Goal: Information Seeking & Learning: Check status

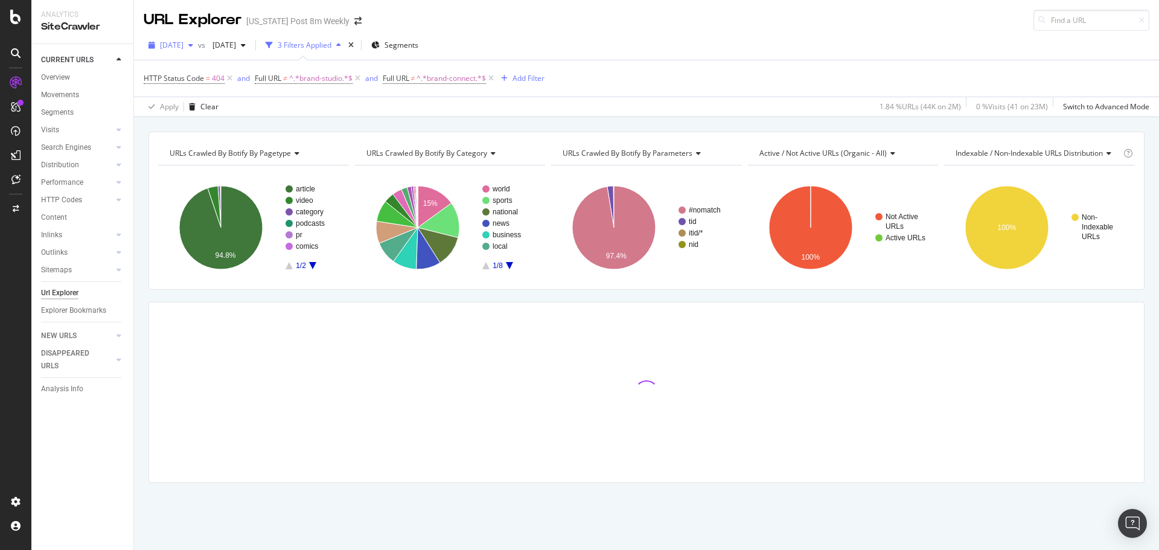
click at [183, 45] on span "[DATE]" at bounding box center [172, 45] width 24 height 10
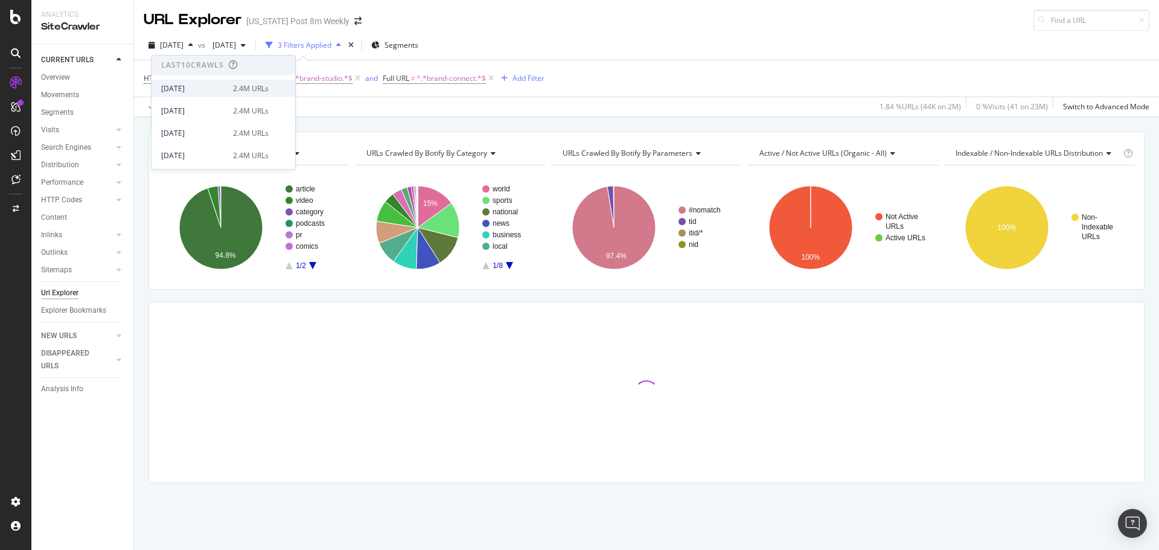
click at [203, 89] on div "[DATE]" at bounding box center [193, 88] width 65 height 11
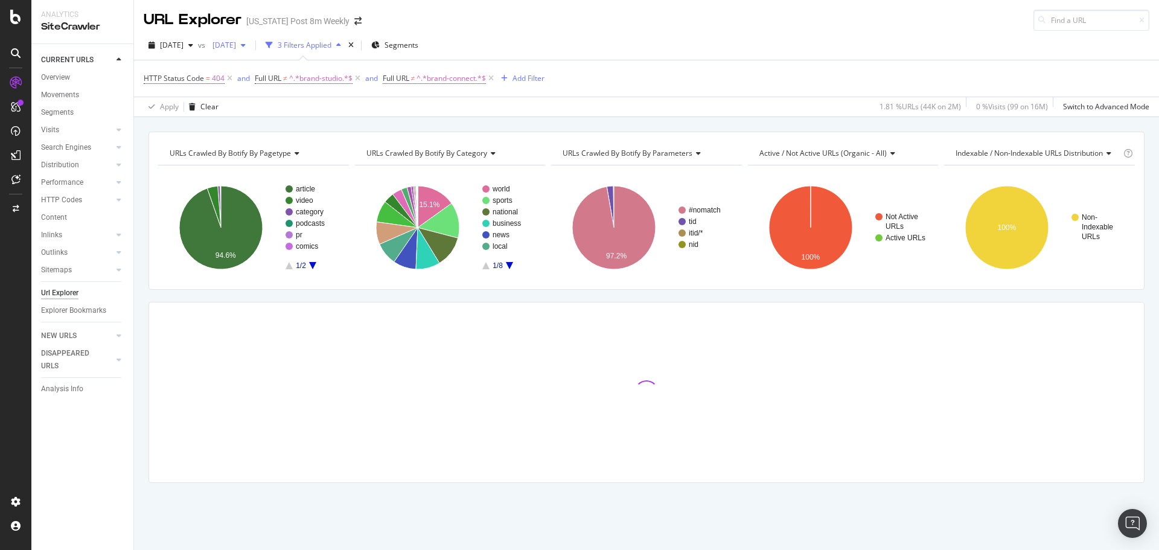
click at [250, 39] on div "[DATE]" at bounding box center [229, 45] width 43 height 18
click at [258, 114] on div "2025 Aug. 26th" at bounding box center [265, 111] width 65 height 11
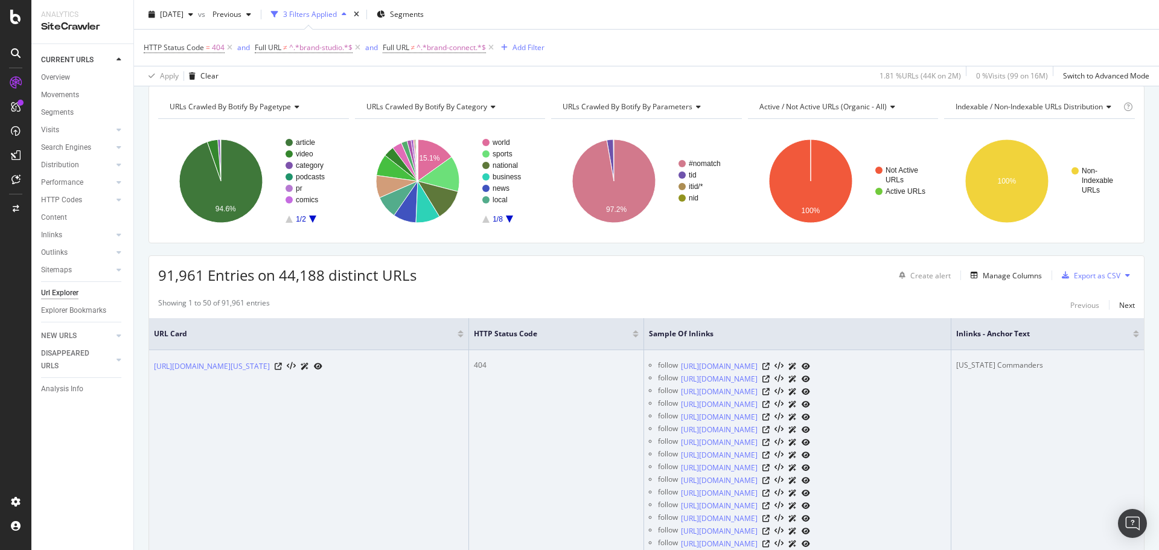
scroll to position [60, 0]
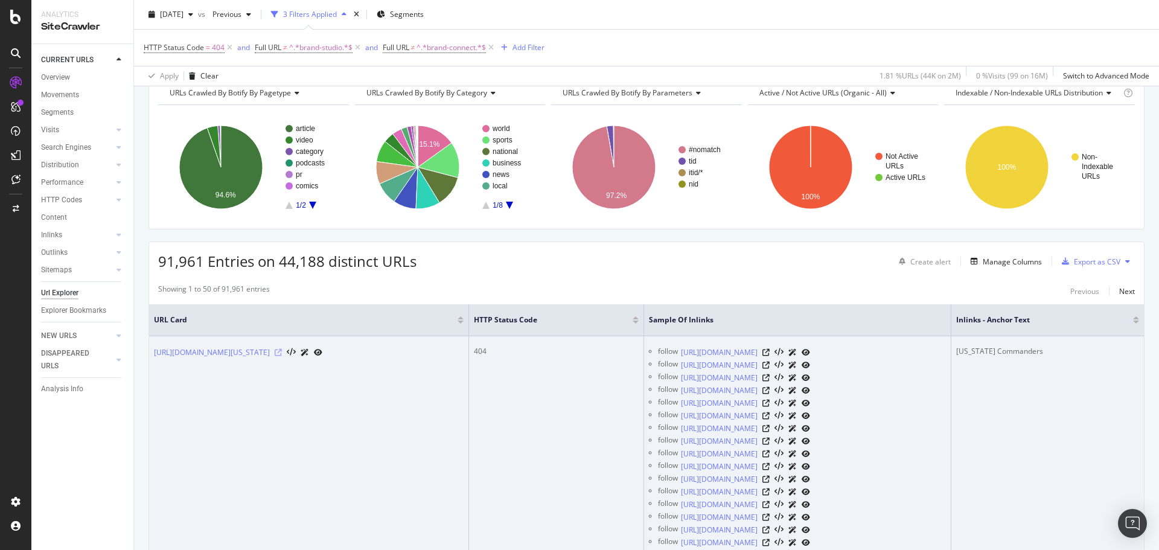
click at [282, 351] on icon at bounding box center [278, 352] width 7 height 7
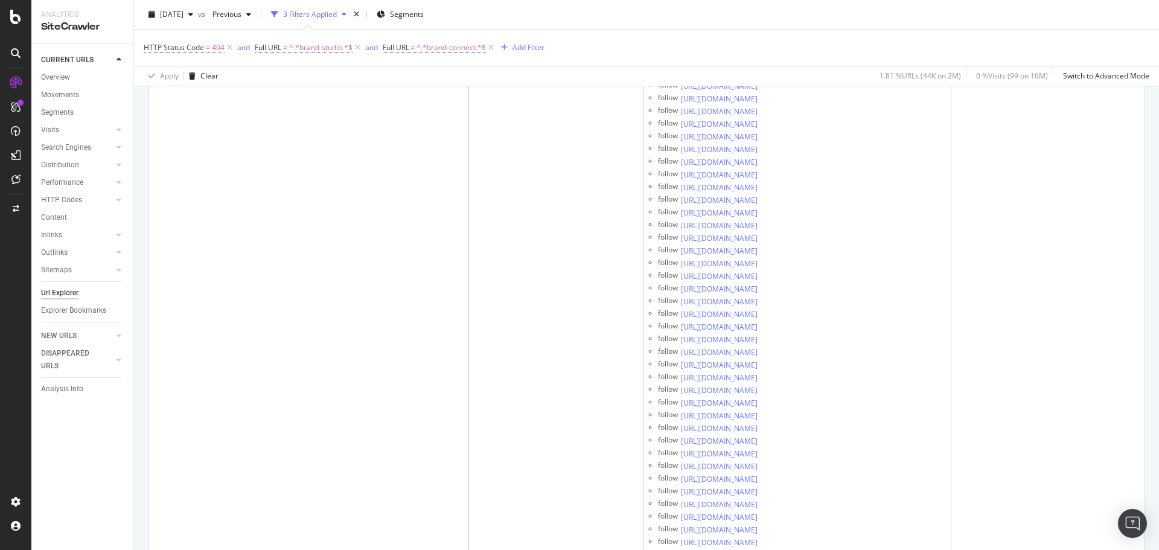
scroll to position [3622, 0]
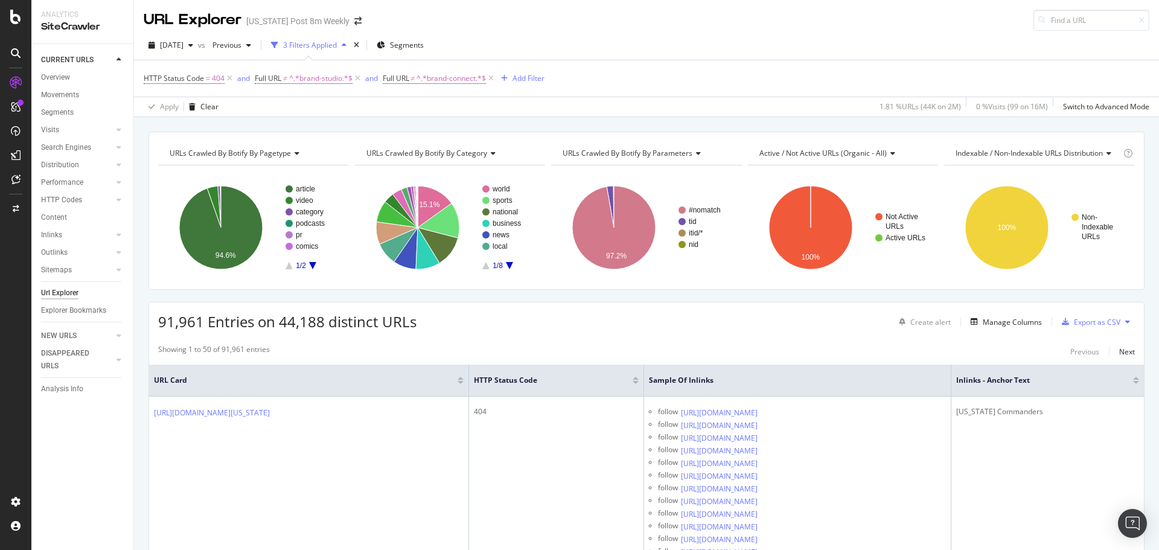
scroll to position [3320, 0]
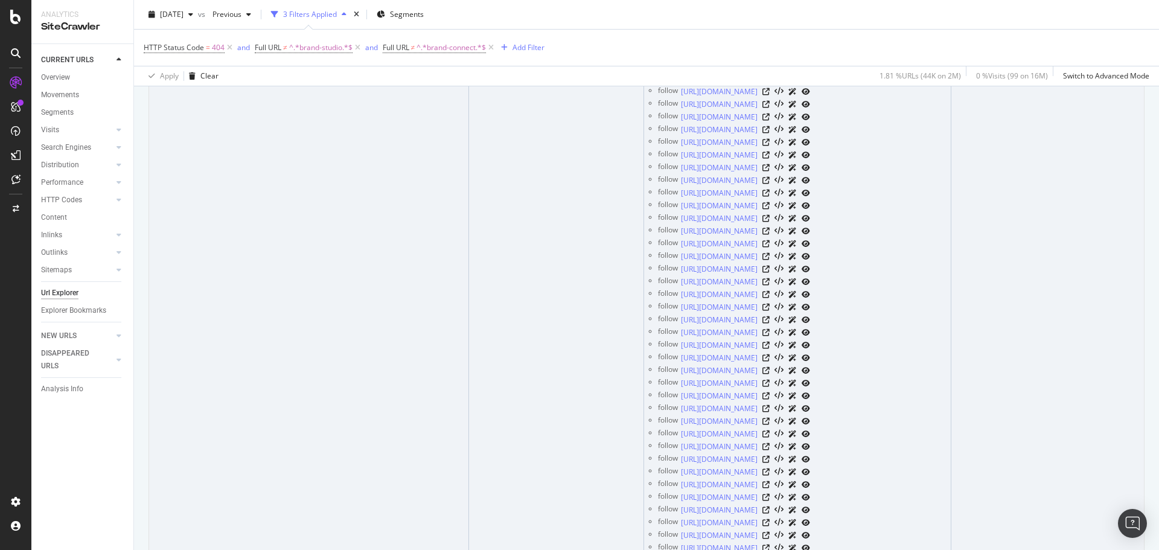
drag, startPoint x: 334, startPoint y: 219, endPoint x: 326, endPoint y: 241, distance: 23.9
click at [322, 243] on td "[URL][DOMAIN_NAME][US_STATE]" at bounding box center [309, 357] width 320 height 2187
drag, startPoint x: 348, startPoint y: 221, endPoint x: 269, endPoint y: 219, distance: 79.7
copy link "/sports/[US_STATE]-nfl/"
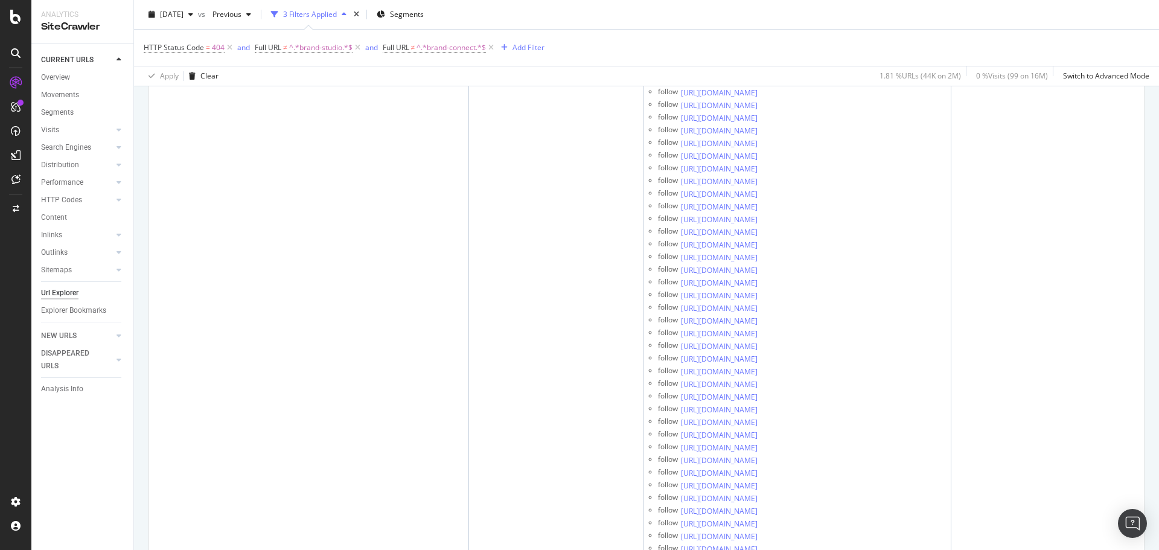
scroll to position [0, 0]
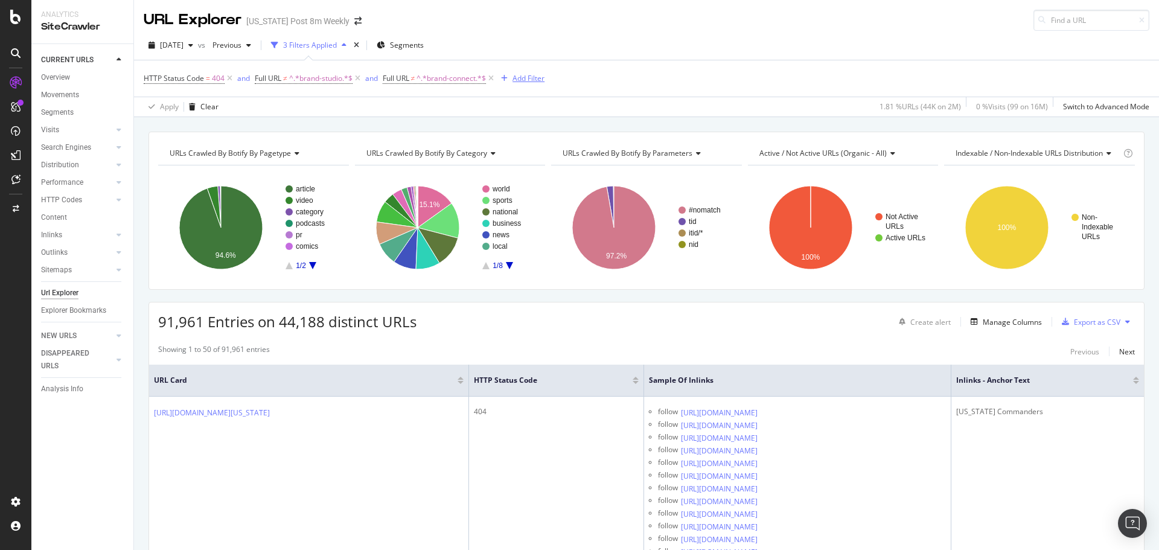
click at [531, 76] on div "Add Filter" at bounding box center [528, 78] width 32 height 10
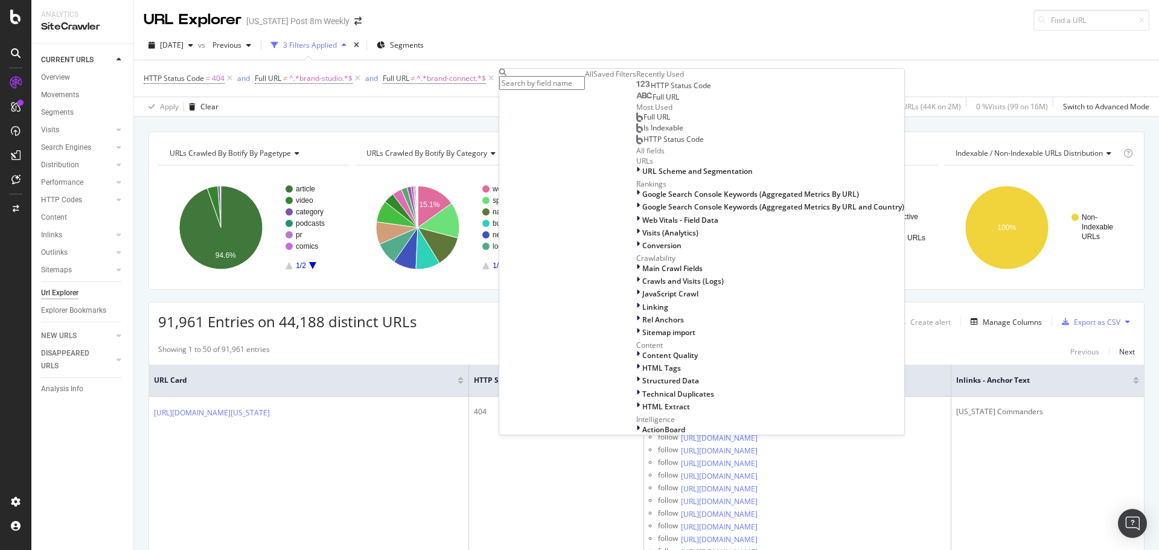
click at [652, 102] on span "Full URL" at bounding box center [665, 97] width 27 height 10
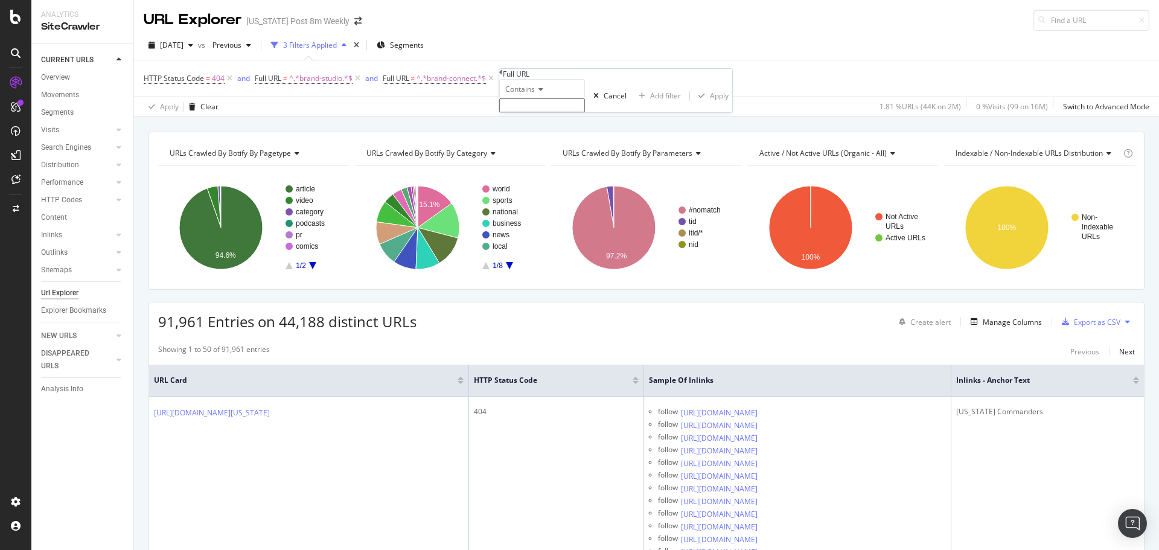
click at [529, 94] on span "Contains" at bounding box center [520, 89] width 30 height 10
click at [552, 199] on span "Doesn't contain" at bounding box center [529, 194] width 53 height 10
click at [538, 112] on input "text" at bounding box center [542, 105] width 86 height 14
paste input "/sports/[US_STATE]-nfl/"
type input "/sports/[US_STATE]-nfl/"
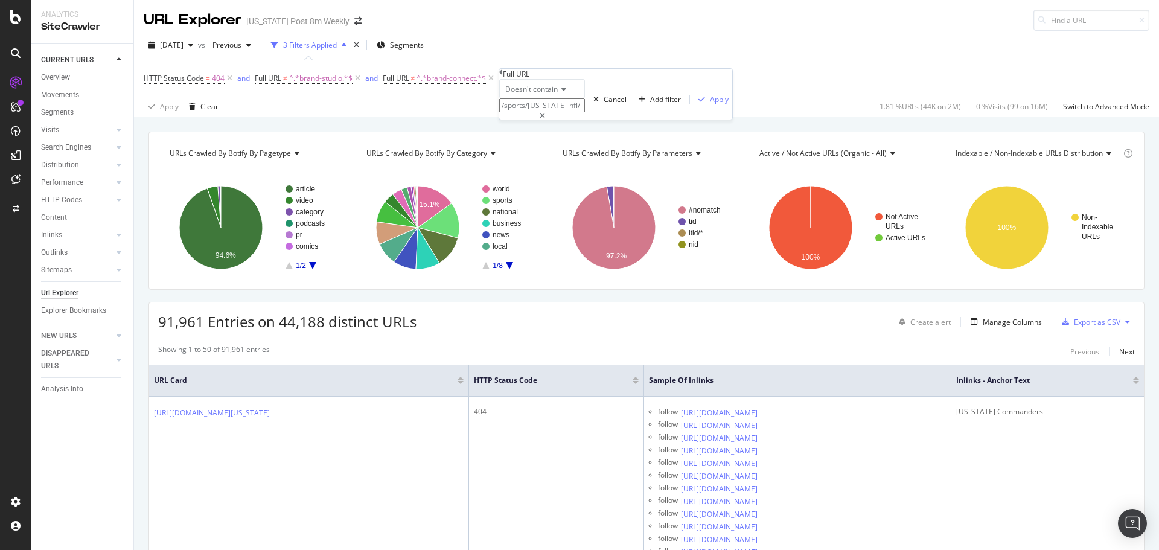
click at [710, 104] on div "Apply" at bounding box center [719, 99] width 19 height 10
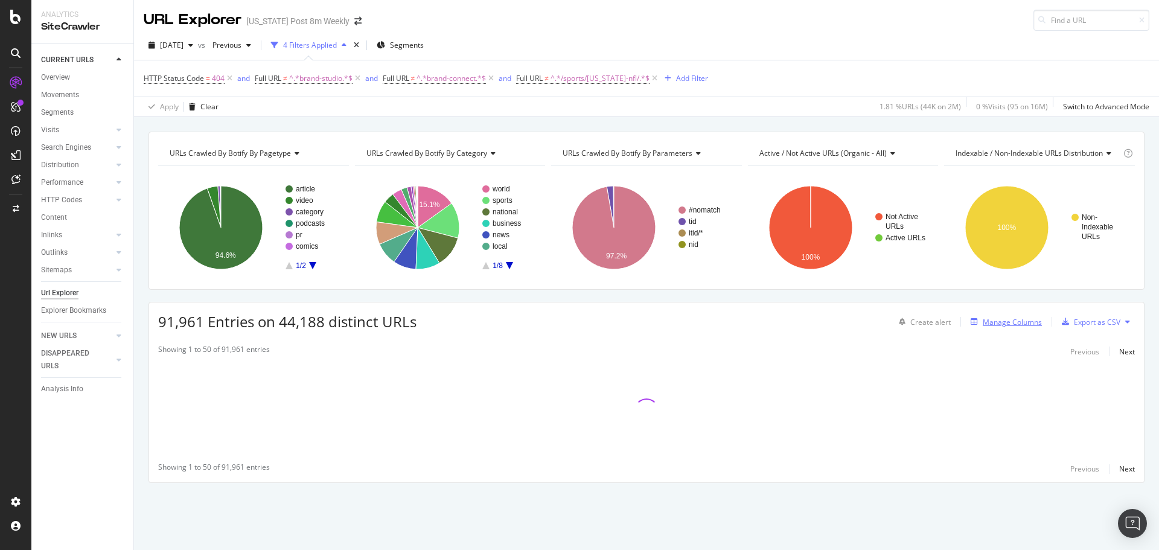
click at [1001, 324] on div "Manage Columns" at bounding box center [1012, 322] width 59 height 10
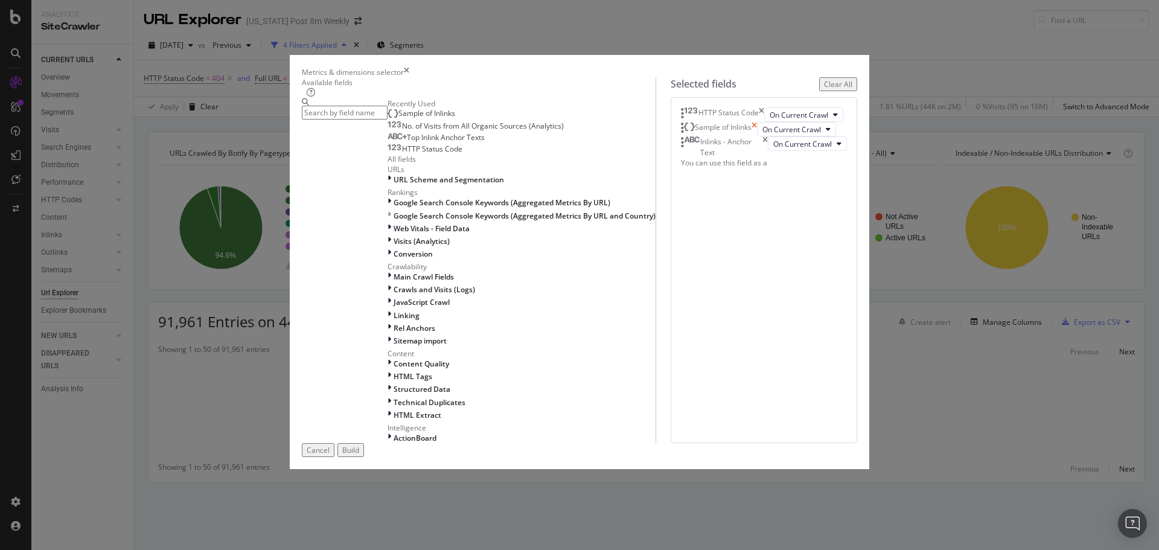
click at [757, 136] on icon "times" at bounding box center [753, 129] width 5 height 14
click at [768, 142] on icon "times" at bounding box center [764, 132] width 5 height 21
click at [359, 455] on div "Build" at bounding box center [350, 450] width 17 height 10
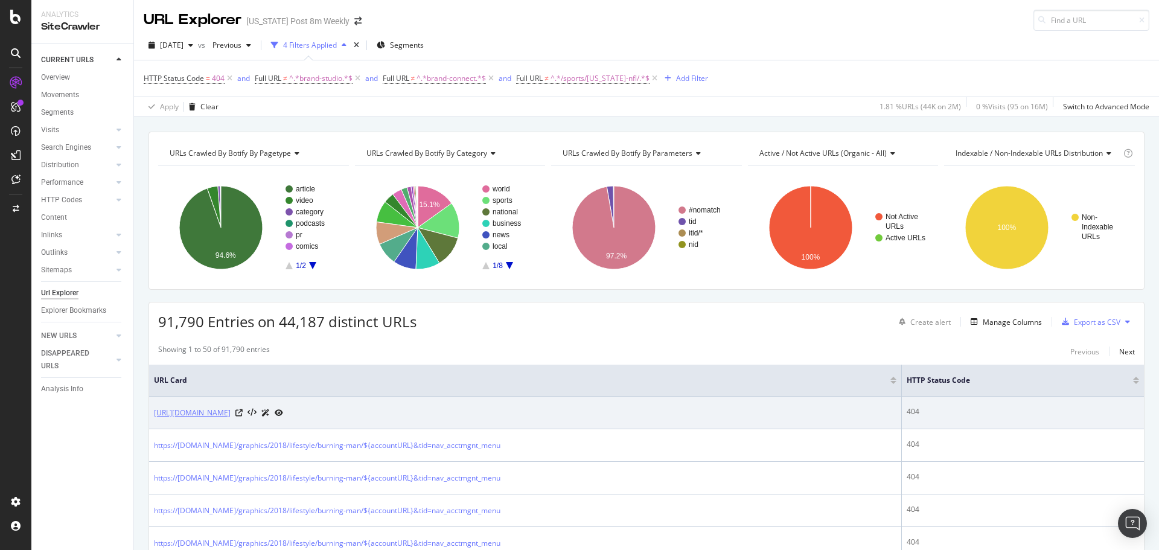
drag, startPoint x: 268, startPoint y: 406, endPoint x: 319, endPoint y: 408, distance: 51.4
click at [319, 408] on td "[URL][DOMAIN_NAME]" at bounding box center [525, 413] width 753 height 33
copy link "/creativegroup/"
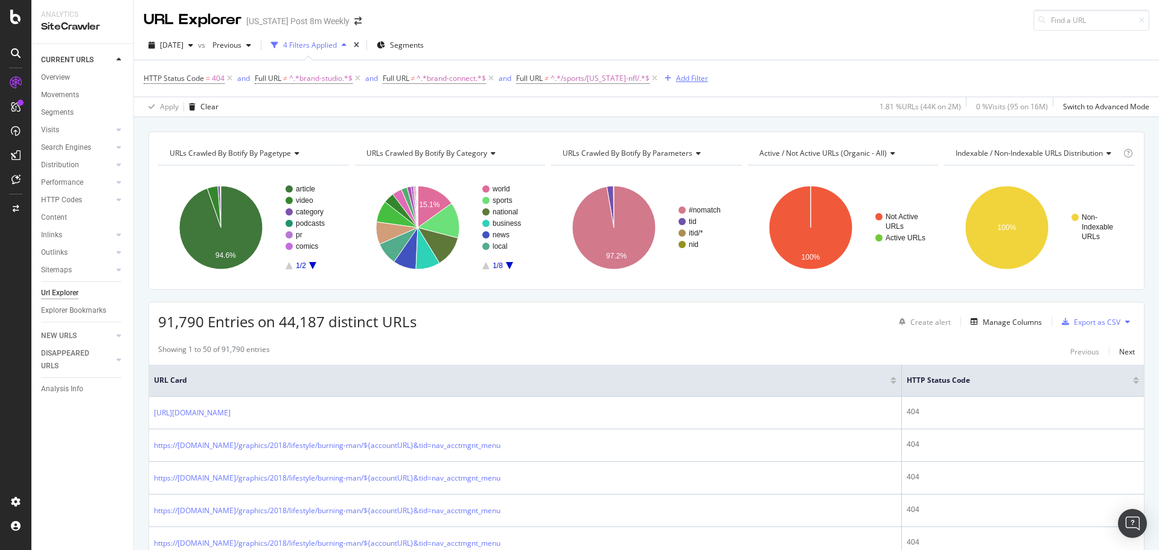
click at [706, 72] on div "Add Filter" at bounding box center [684, 78] width 48 height 13
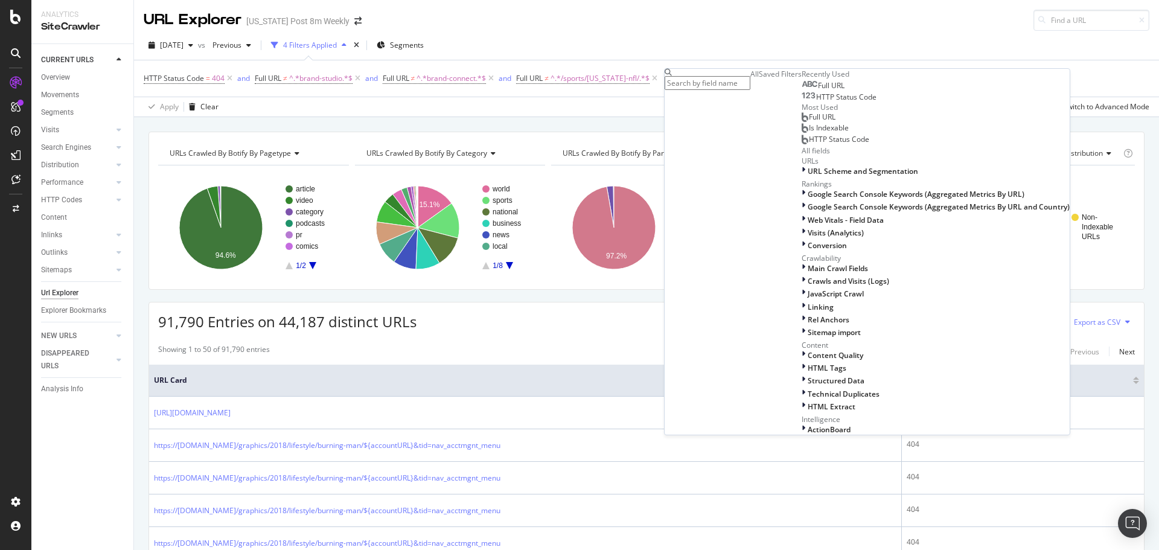
click at [818, 91] on span "Full URL" at bounding box center [831, 85] width 27 height 10
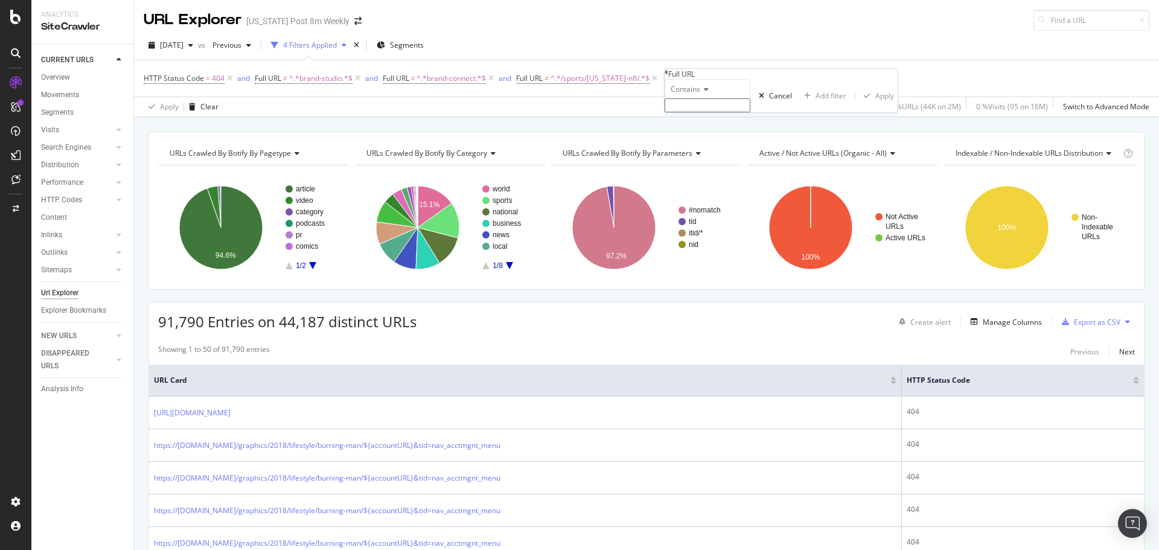
click at [706, 98] on div "Contains" at bounding box center [708, 88] width 86 height 19
click at [721, 199] on span "Doesn't contain" at bounding box center [694, 194] width 53 height 10
click at [710, 112] on input "text" at bounding box center [708, 105] width 86 height 14
paste input "/creativegroup/"
type input "/creativegroup/"
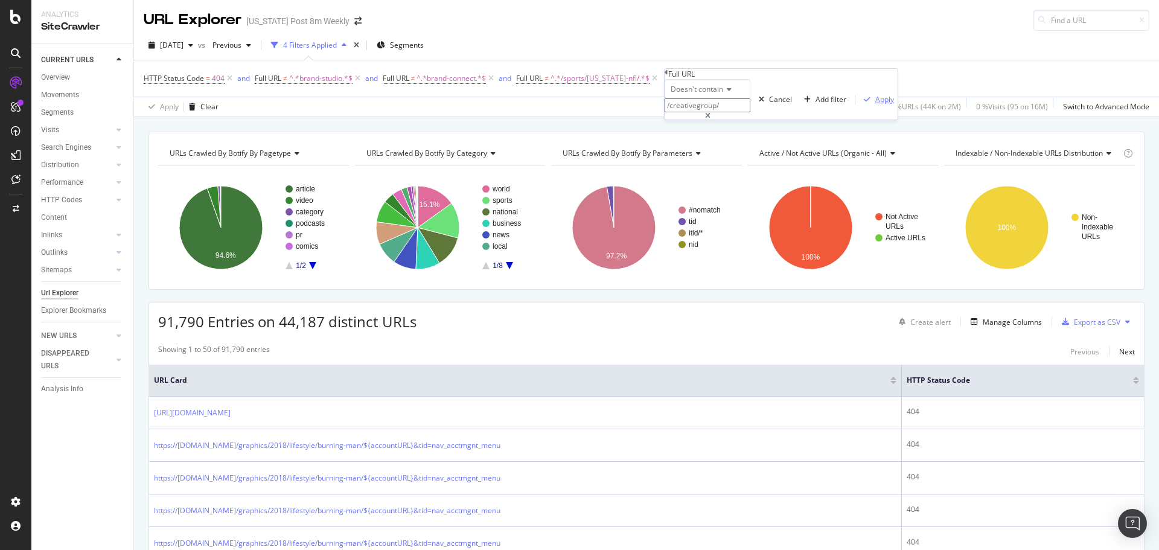
click at [875, 104] on div "Apply" at bounding box center [884, 99] width 19 height 10
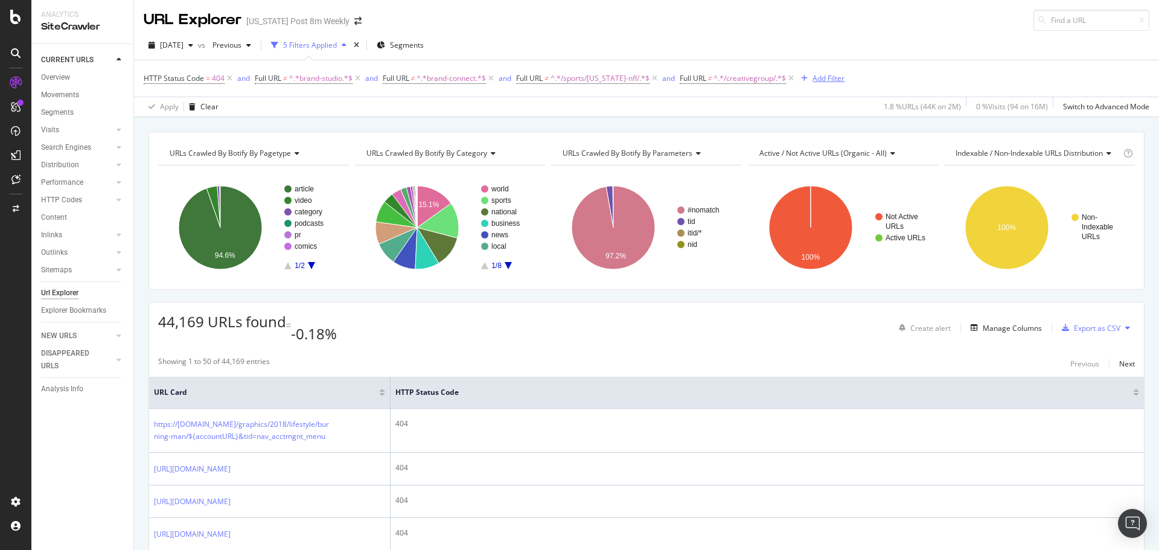
click at [841, 76] on div "Add Filter" at bounding box center [828, 78] width 32 height 10
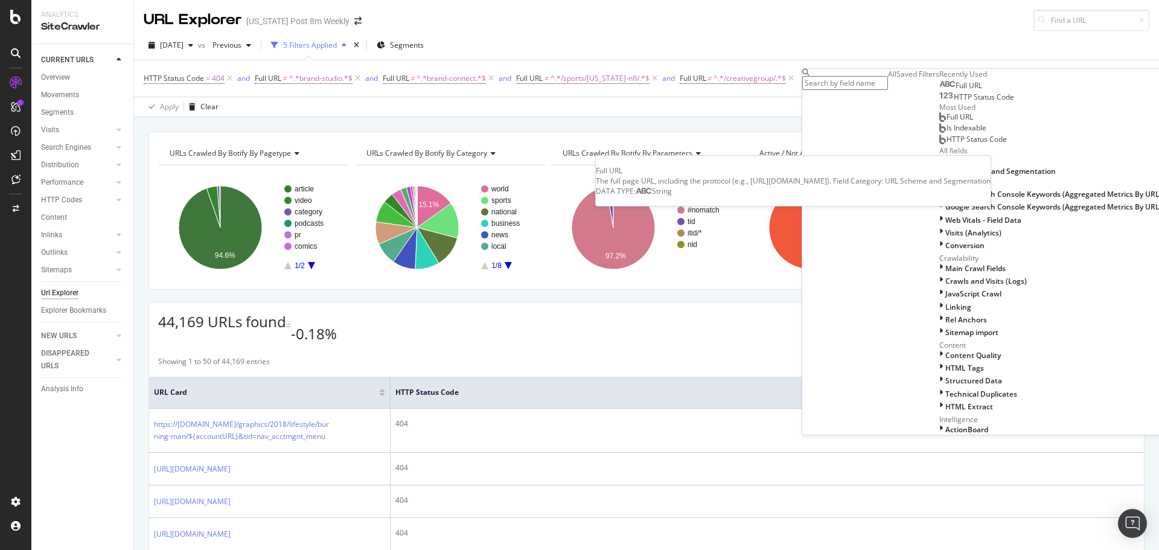
click at [955, 91] on span "Full URL" at bounding box center [968, 85] width 27 height 10
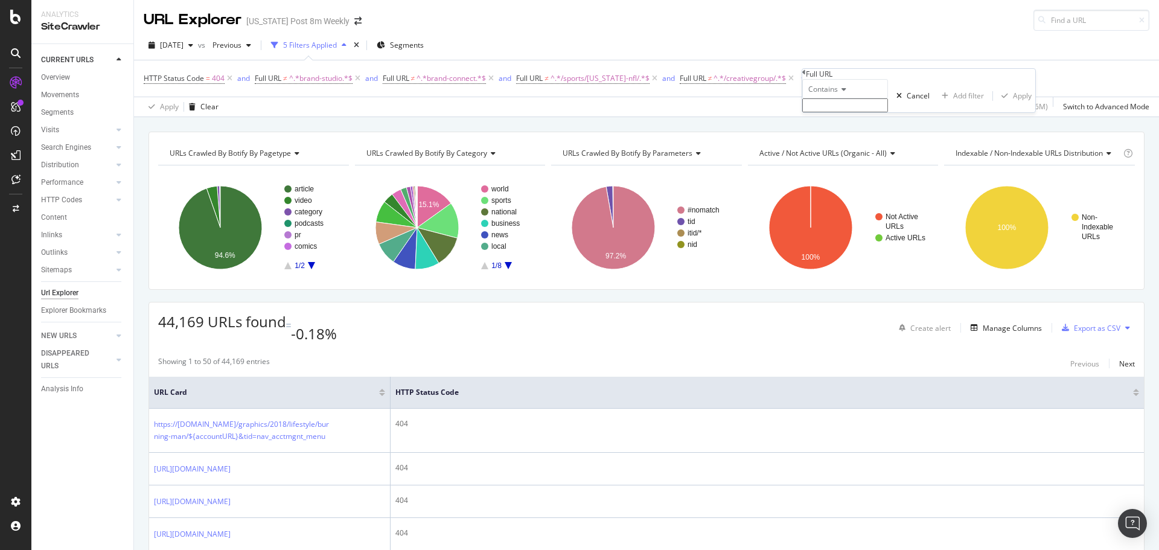
click at [829, 94] on span "Contains" at bounding box center [823, 89] width 30 height 10
click at [858, 199] on span "Doesn't contain" at bounding box center [832, 194] width 53 height 10
click at [845, 112] on input "text" at bounding box center [845, 105] width 86 height 14
type input "/graphics/"
click at [1013, 104] on div "Apply" at bounding box center [1022, 99] width 19 height 10
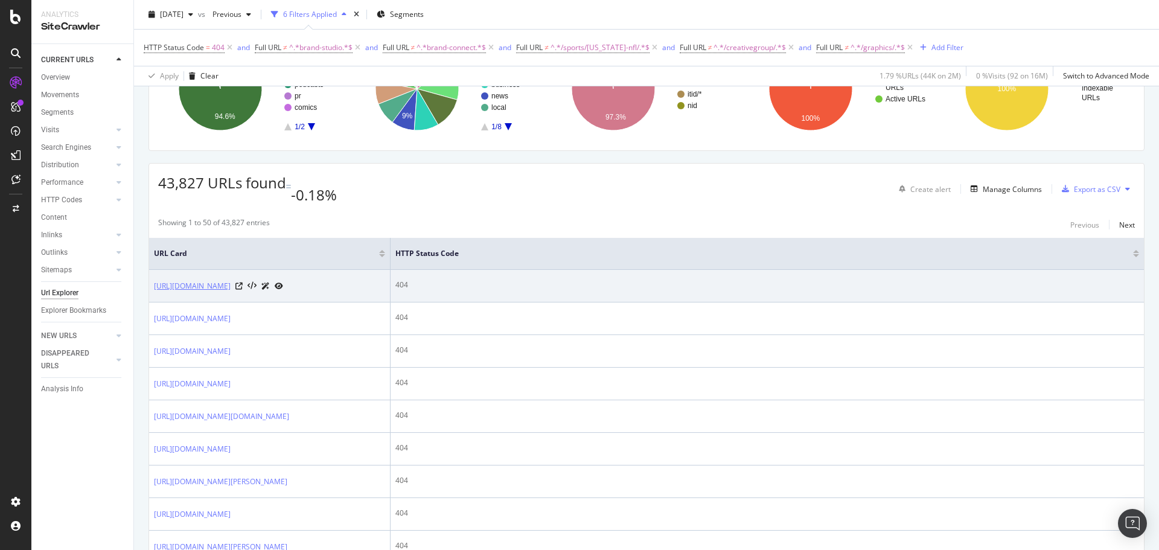
scroll to position [181, 0]
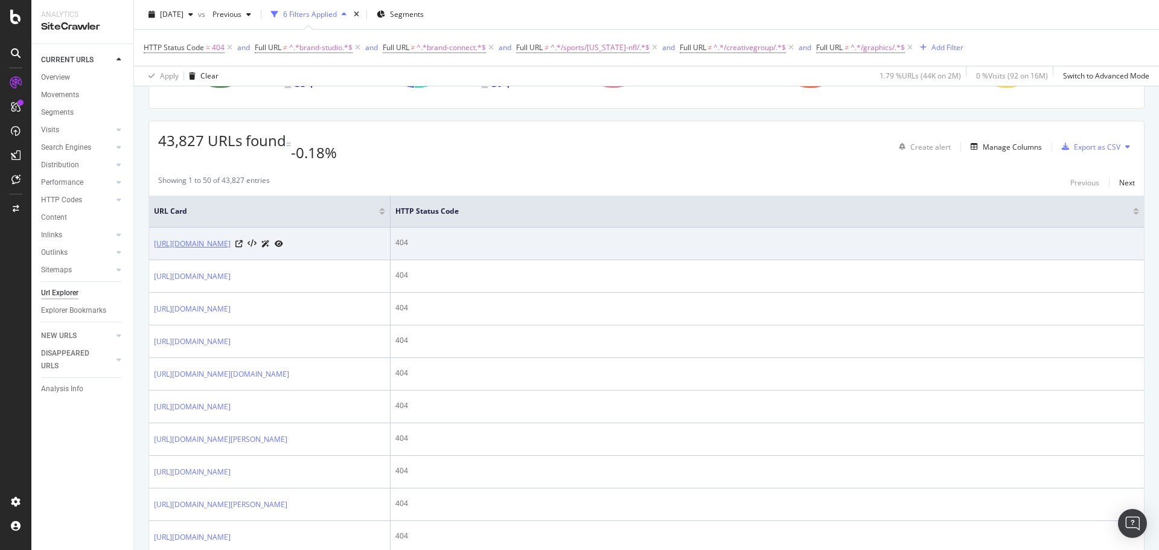
drag, startPoint x: 149, startPoint y: 229, endPoint x: 179, endPoint y: 240, distance: 32.1
click at [179, 240] on td "[URL][DOMAIN_NAME]" at bounding box center [269, 244] width 241 height 33
copy link "[URL][DOMAIN_NAME]"
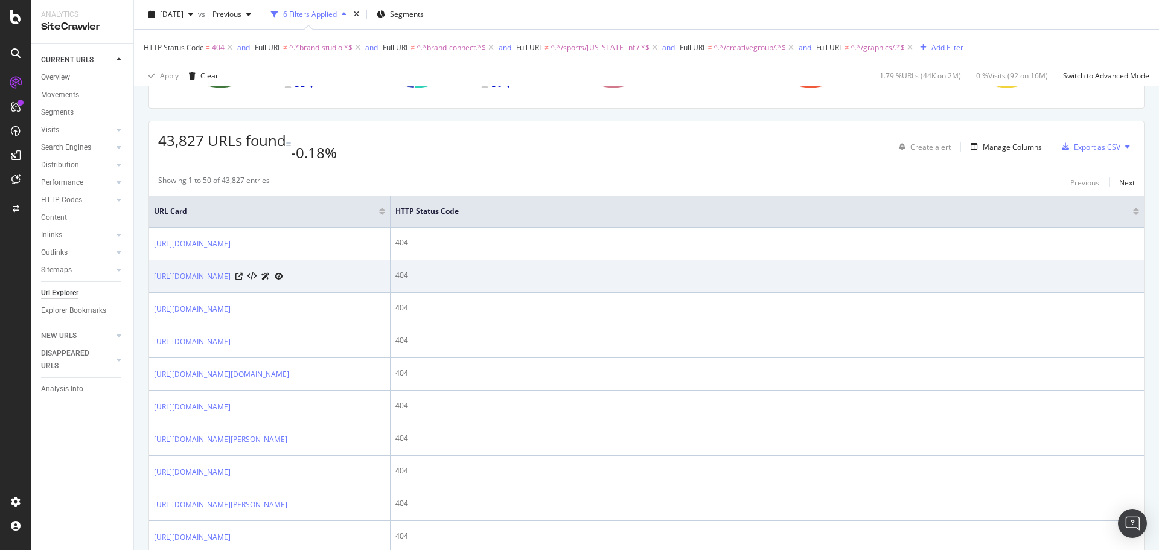
drag, startPoint x: 151, startPoint y: 283, endPoint x: 331, endPoint y: 298, distance: 181.1
click at [331, 293] on td "[URL][DOMAIN_NAME]" at bounding box center [269, 276] width 241 height 33
copy link "[URL][DOMAIN_NAME]"
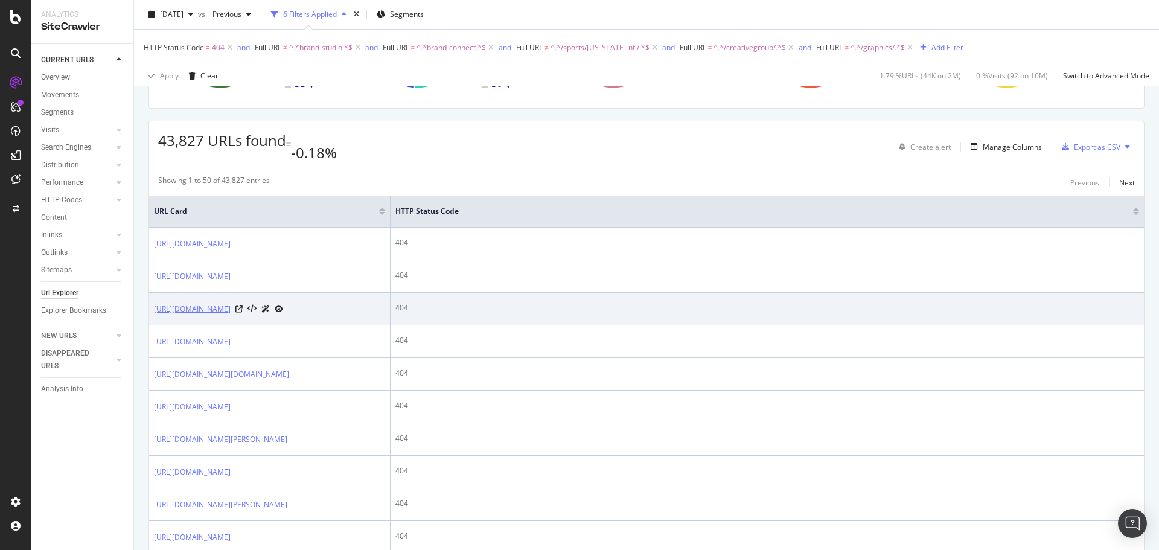
drag, startPoint x: 333, startPoint y: 358, endPoint x: 268, endPoint y: 358, distance: 65.2
click at [268, 315] on div "[URL][DOMAIN_NAME]" at bounding box center [218, 308] width 129 height 13
copy link "/coronavirus/living/"
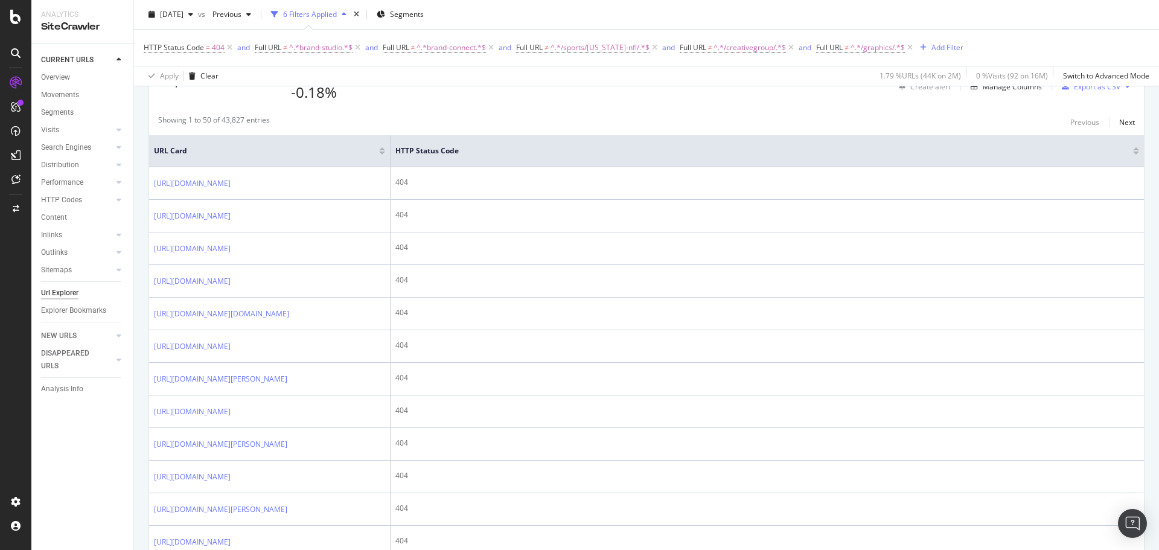
drag, startPoint x: 135, startPoint y: 467, endPoint x: 140, endPoint y: 474, distance: 8.7
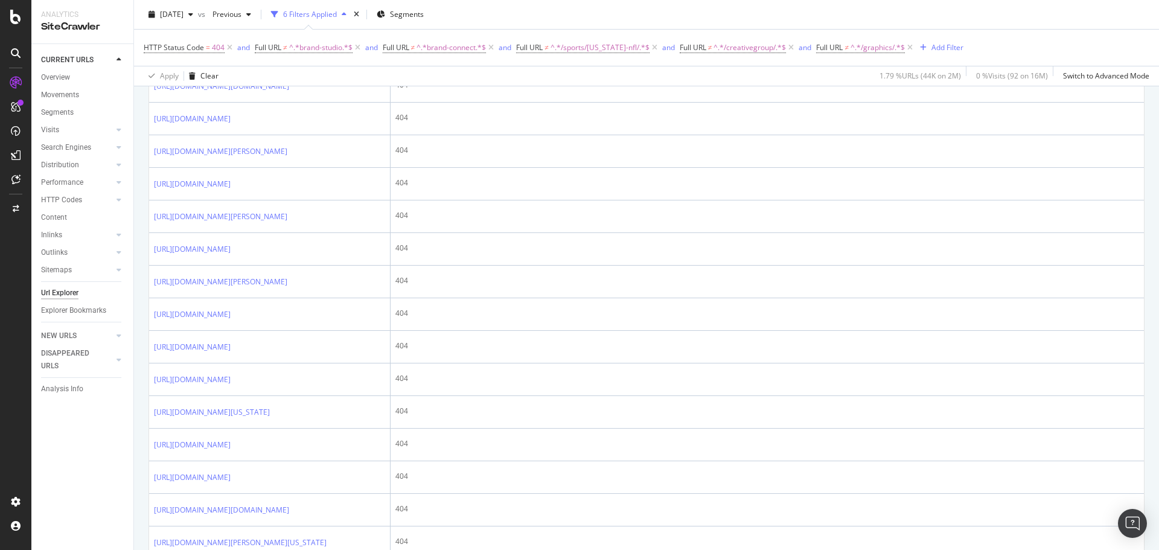
scroll to position [476, 0]
drag, startPoint x: 137, startPoint y: 496, endPoint x: 137, endPoint y: 505, distance: 8.5
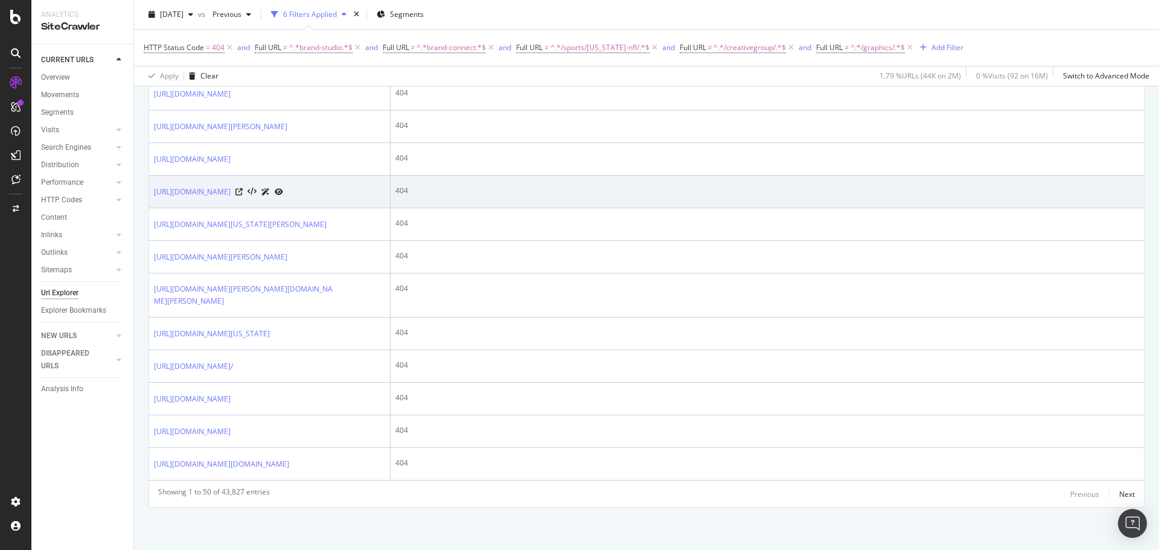
scroll to position [2965, 0]
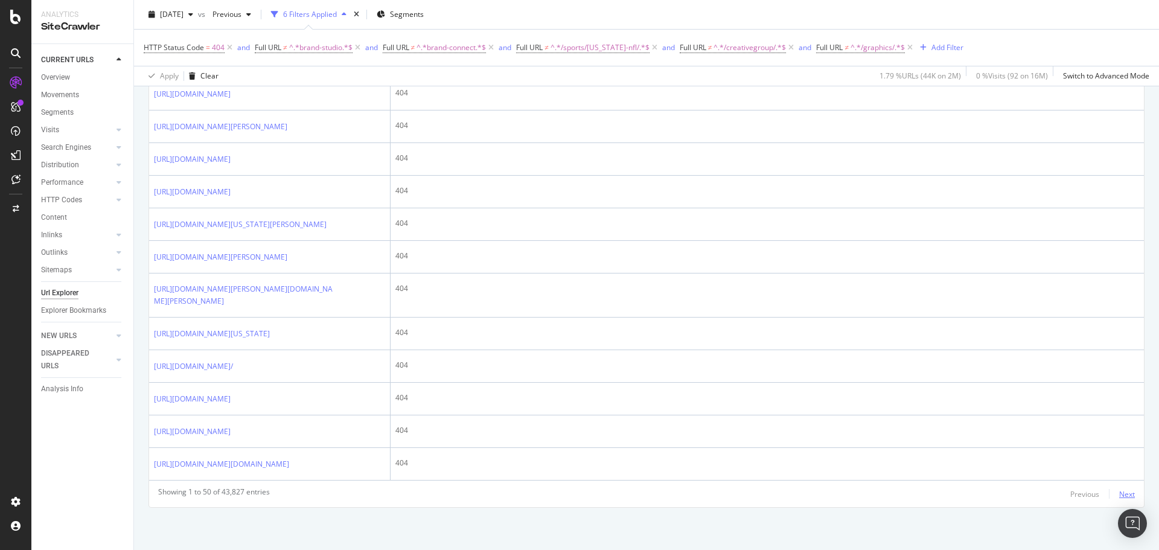
click at [1119, 494] on div "Next" at bounding box center [1127, 494] width 16 height 10
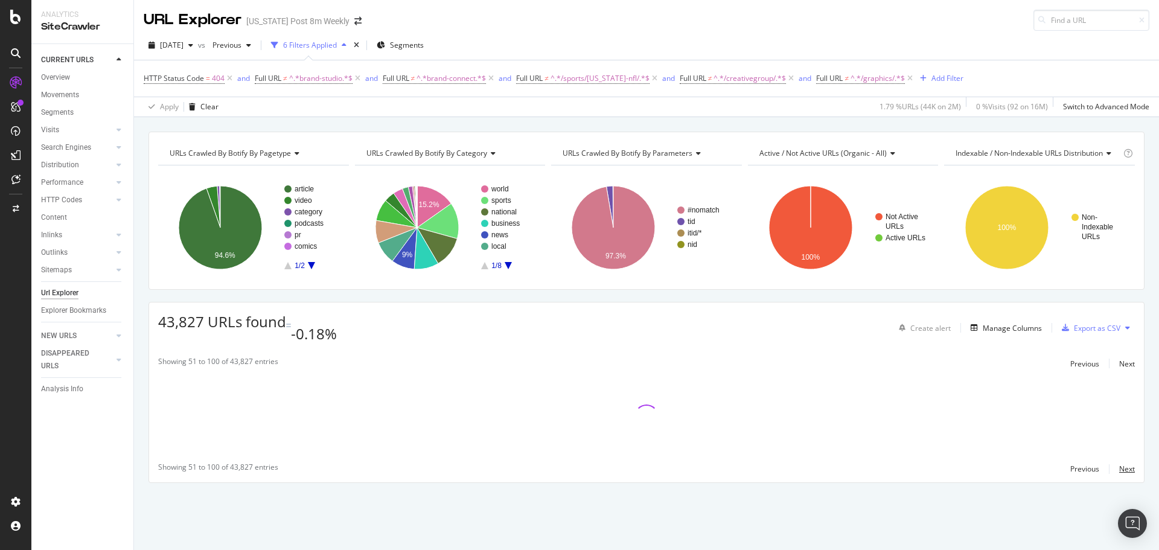
scroll to position [0, 0]
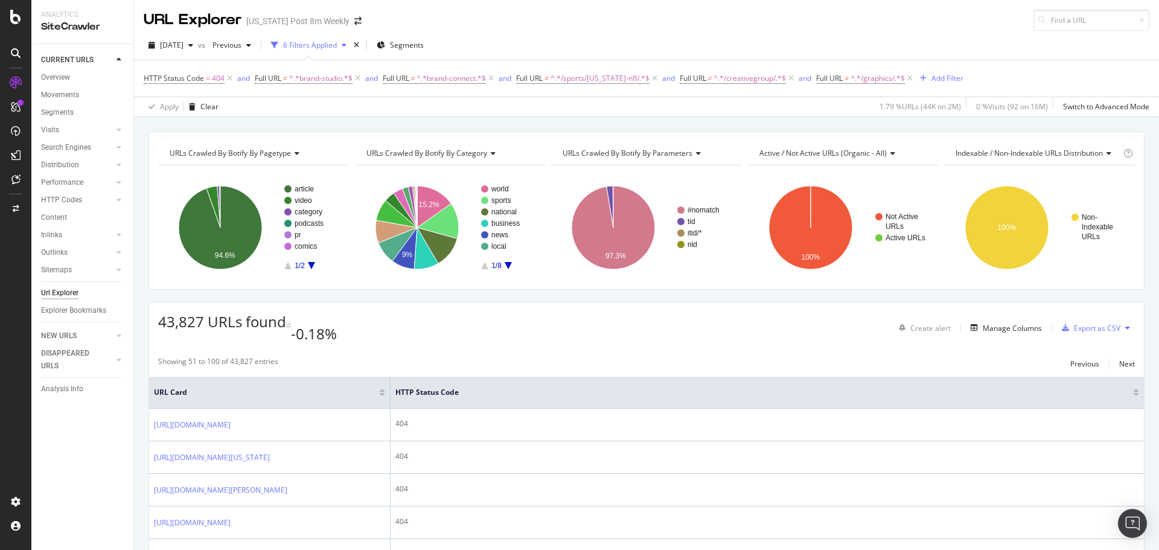
drag, startPoint x: 139, startPoint y: 302, endPoint x: 138, endPoint y: 319, distance: 16.3
click at [948, 77] on div "Add Filter" at bounding box center [947, 78] width 32 height 10
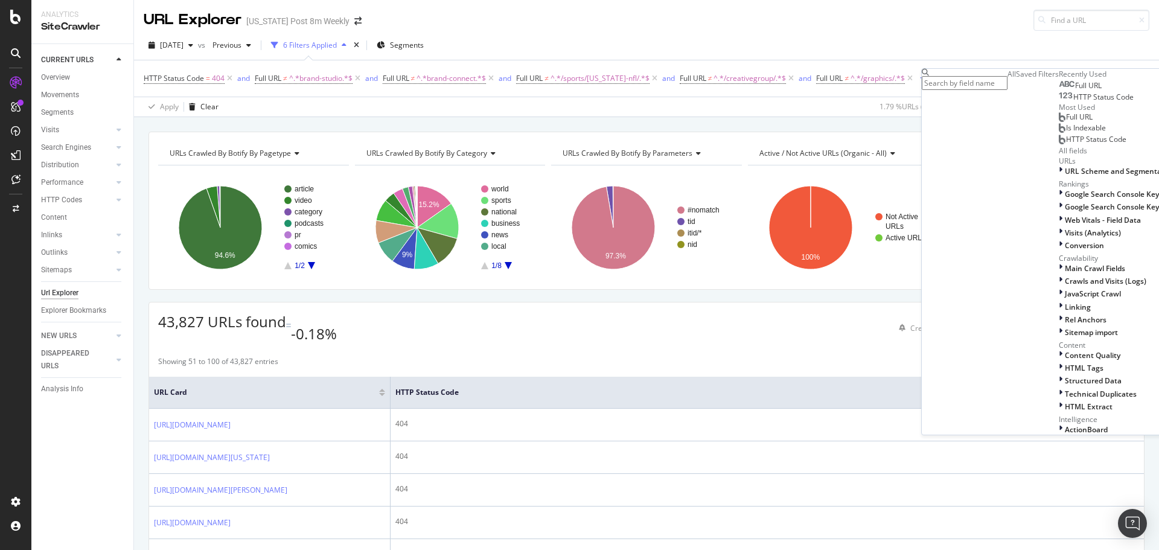
click at [1059, 91] on div "Full URL" at bounding box center [1080, 86] width 43 height 10
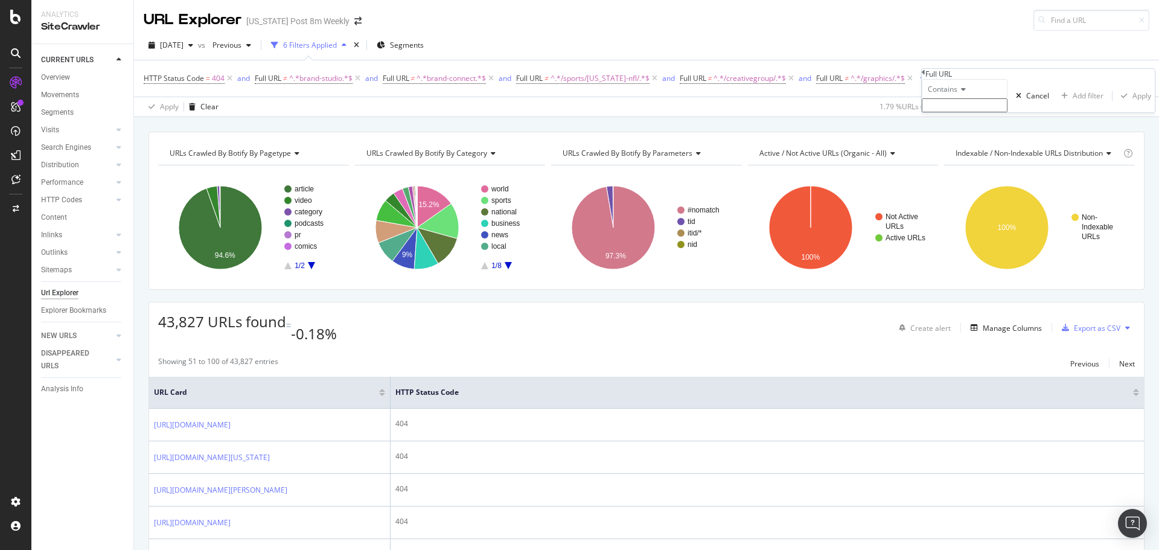
click at [962, 93] on icon at bounding box center [961, 89] width 8 height 7
click at [971, 199] on span "Doesn't contain" at bounding box center [951, 194] width 53 height 10
click at [959, 112] on input "text" at bounding box center [965, 105] width 86 height 14
type input "story.html"
click at [1132, 104] on div "Apply" at bounding box center [1141, 99] width 19 height 10
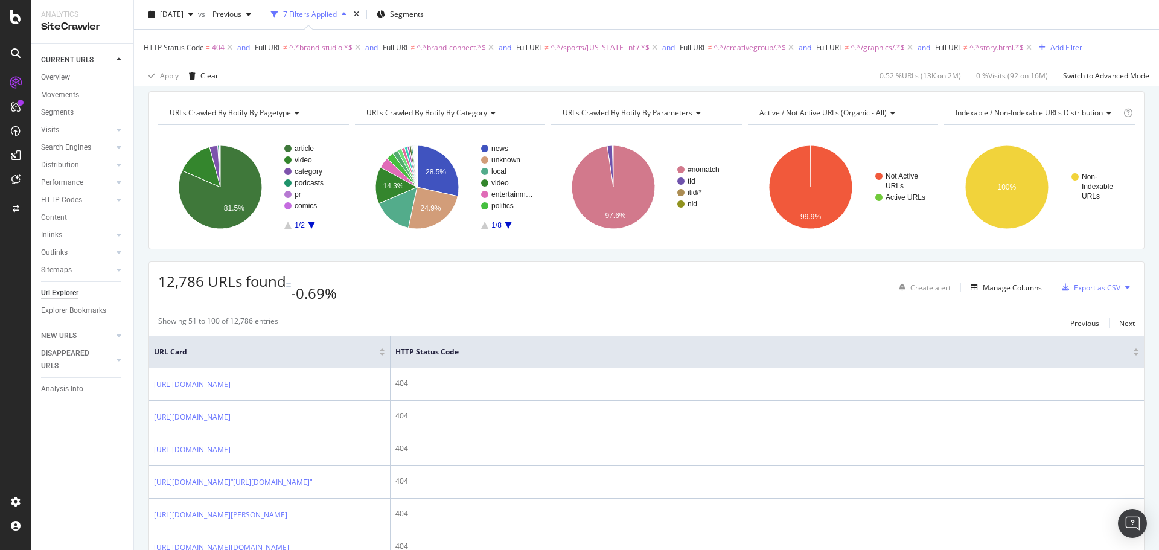
scroll to position [60, 0]
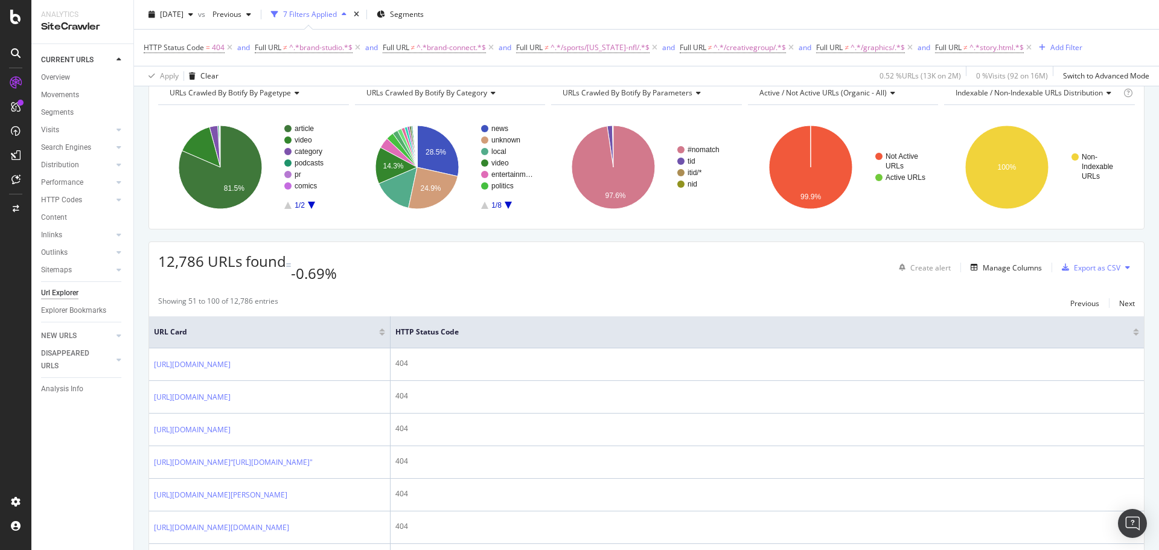
click at [79, 489] on div "CURRENT URLS Overview Movements Segments Visits Analysis Orphan URLs Search Eng…" at bounding box center [82, 297] width 102 height 506
click at [88, 501] on div "CURRENT URLS Overview Movements Segments Visits Analysis Orphan URLs Search Eng…" at bounding box center [82, 297] width 102 height 506
click at [112, 481] on div "CURRENT URLS Overview Movements Segments Visits Analysis Orphan URLs Search Eng…" at bounding box center [82, 297] width 102 height 506
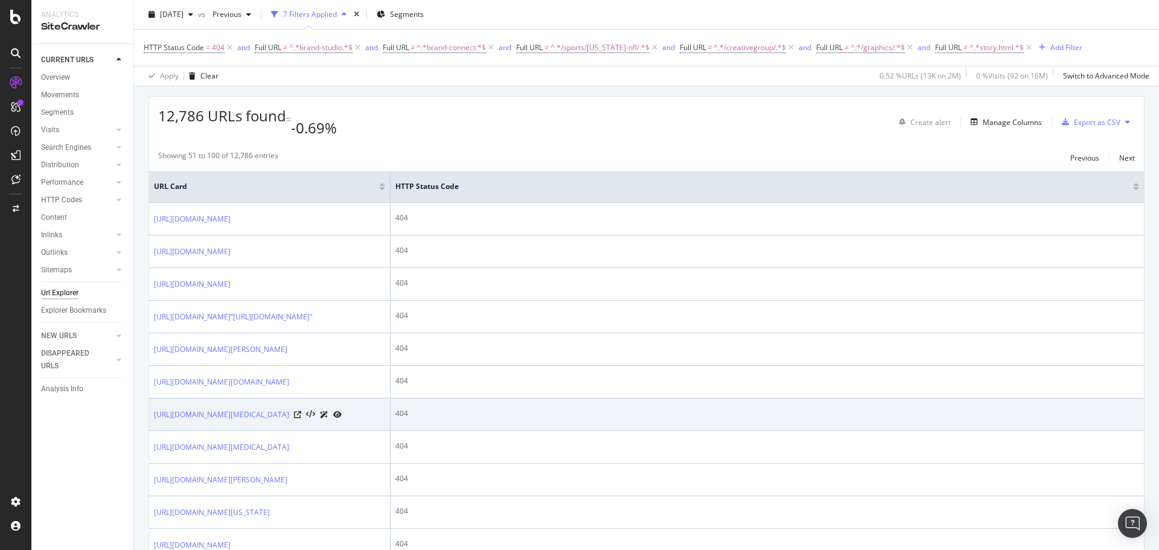
scroll to position [32, 0]
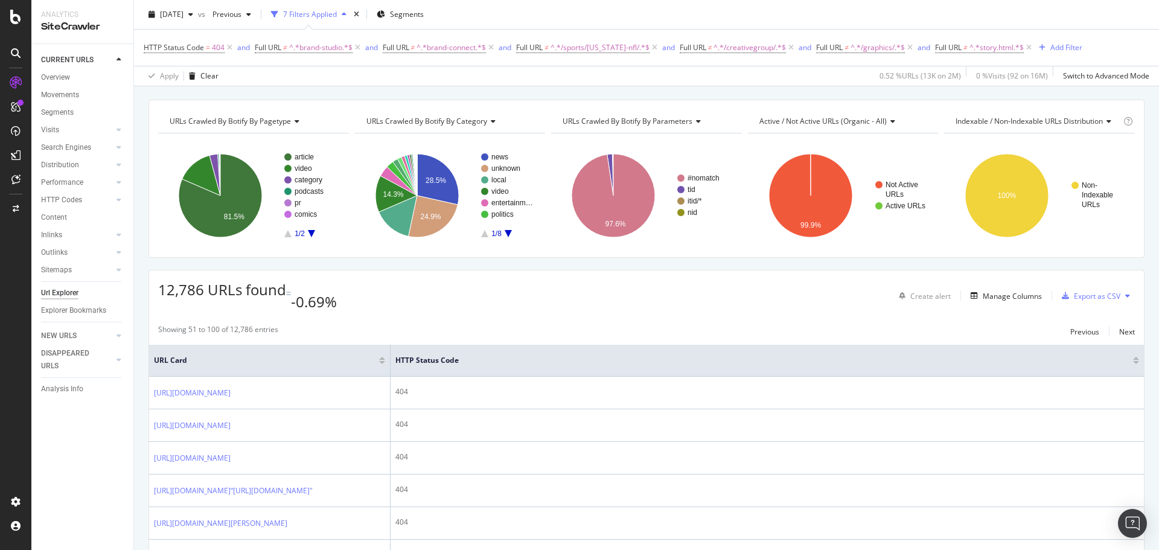
drag, startPoint x: 135, startPoint y: 442, endPoint x: 135, endPoint y: 456, distance: 13.3
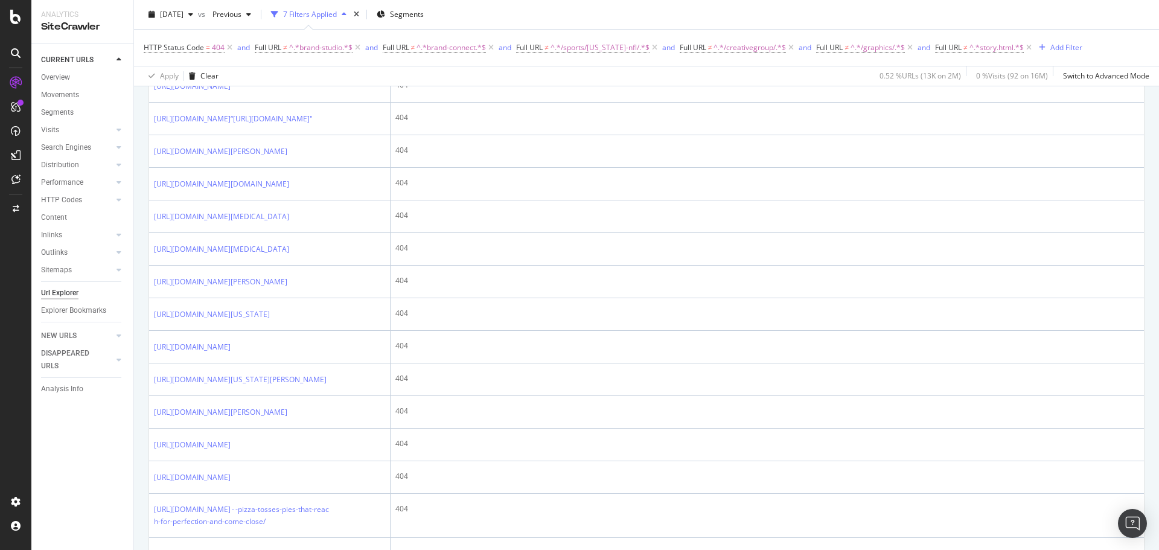
scroll to position [408, 0]
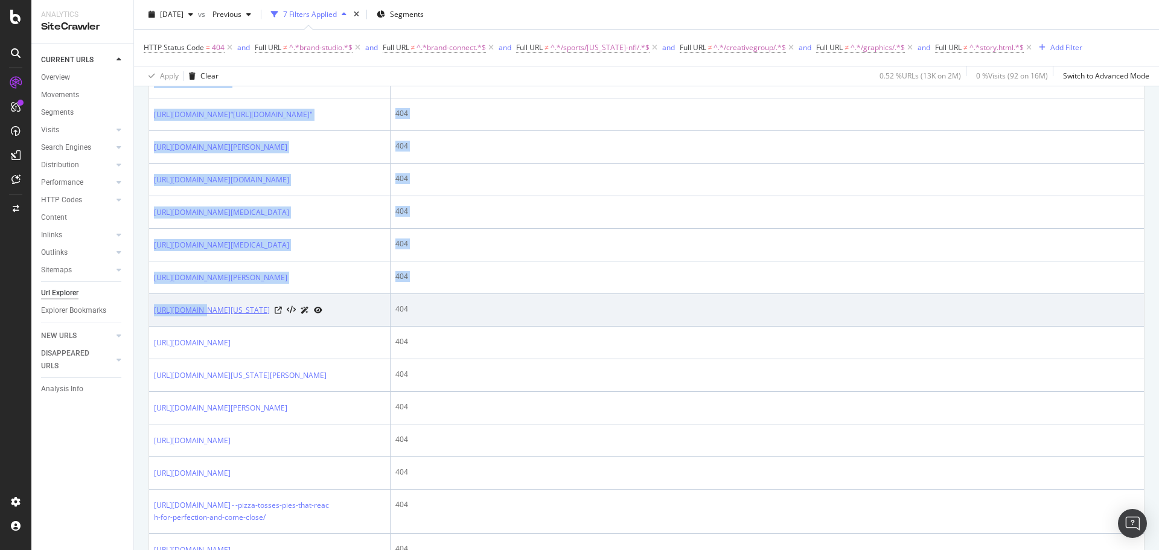
drag, startPoint x: 148, startPoint y: 483, endPoint x: 205, endPoint y: 483, distance: 56.1
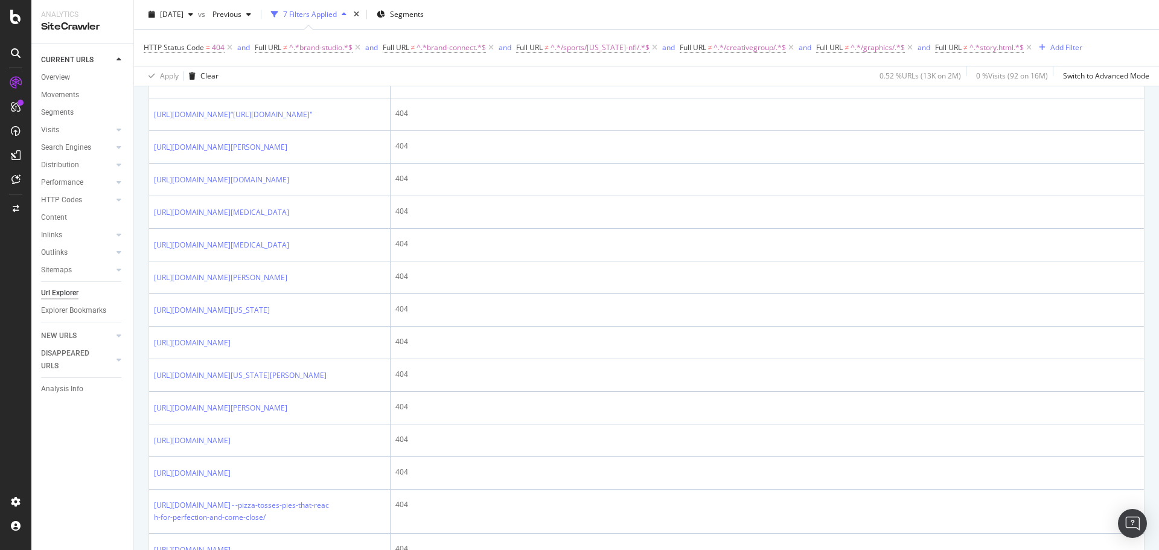
click at [113, 497] on div "CURRENT URLS Overview Movements Segments Visits Analysis Orphan URLs Search Eng…" at bounding box center [82, 297] width 102 height 506
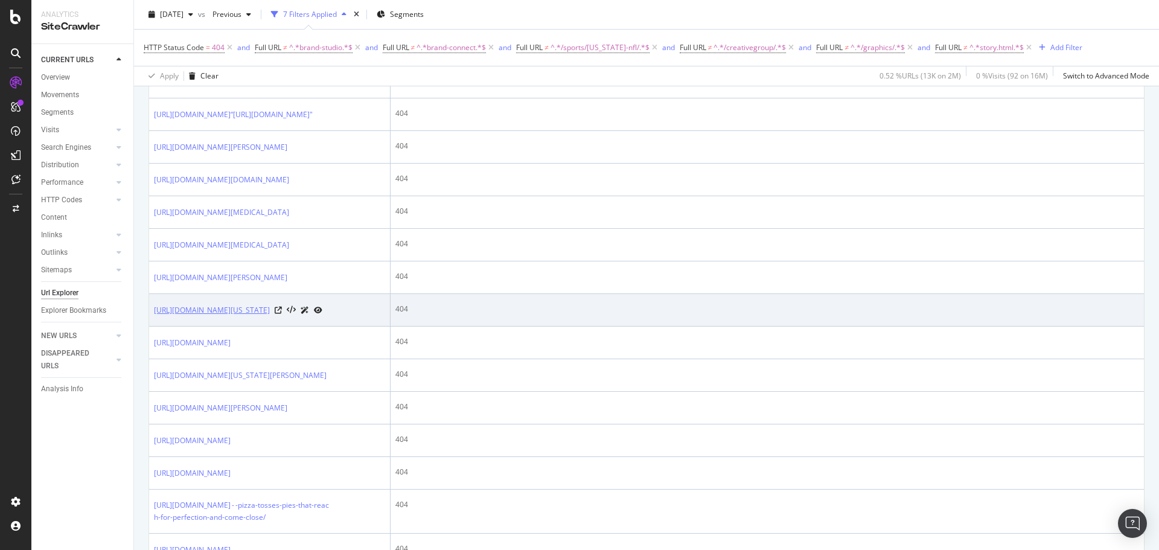
drag, startPoint x: 153, startPoint y: 487, endPoint x: 271, endPoint y: 502, distance: 118.7
click at [271, 327] on td "[URL][DOMAIN_NAME][US_STATE]" at bounding box center [269, 310] width 241 height 33
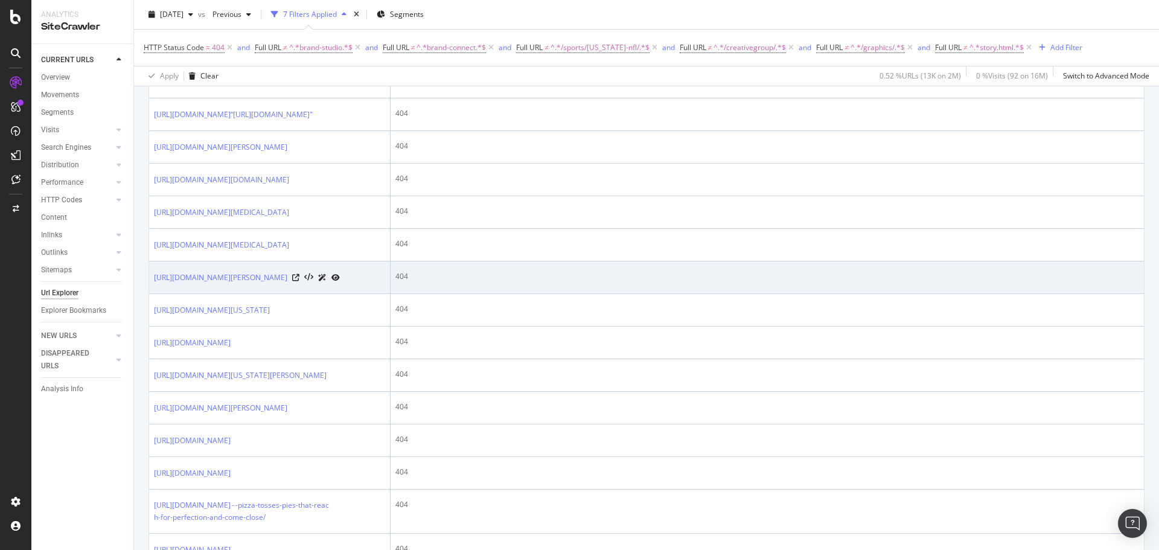
copy link "[URL][DOMAIN_NAME][US_STATE]"
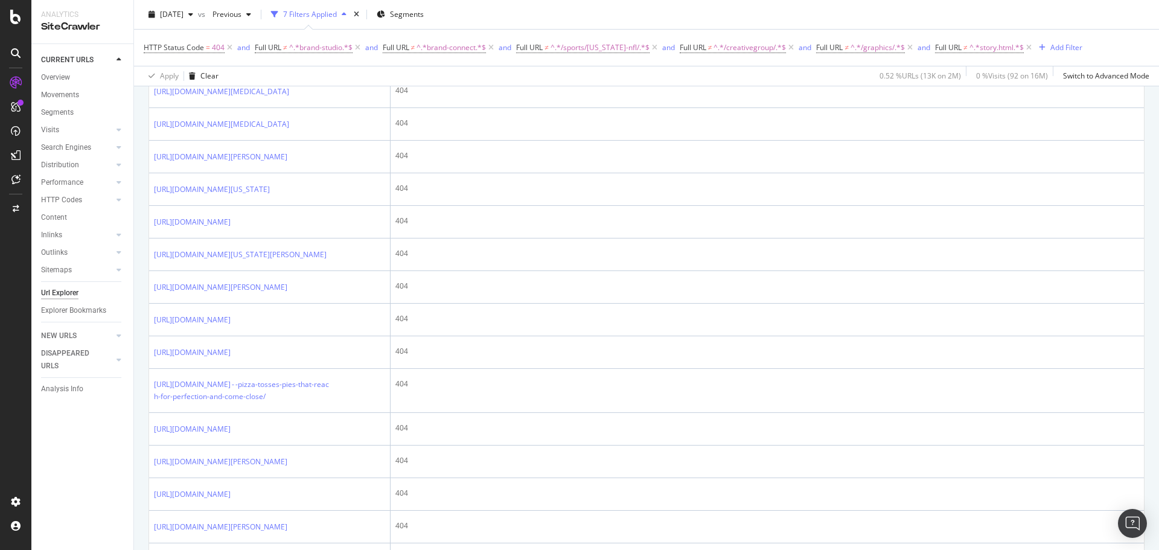
drag, startPoint x: 141, startPoint y: 420, endPoint x: 141, endPoint y: 430, distance: 9.7
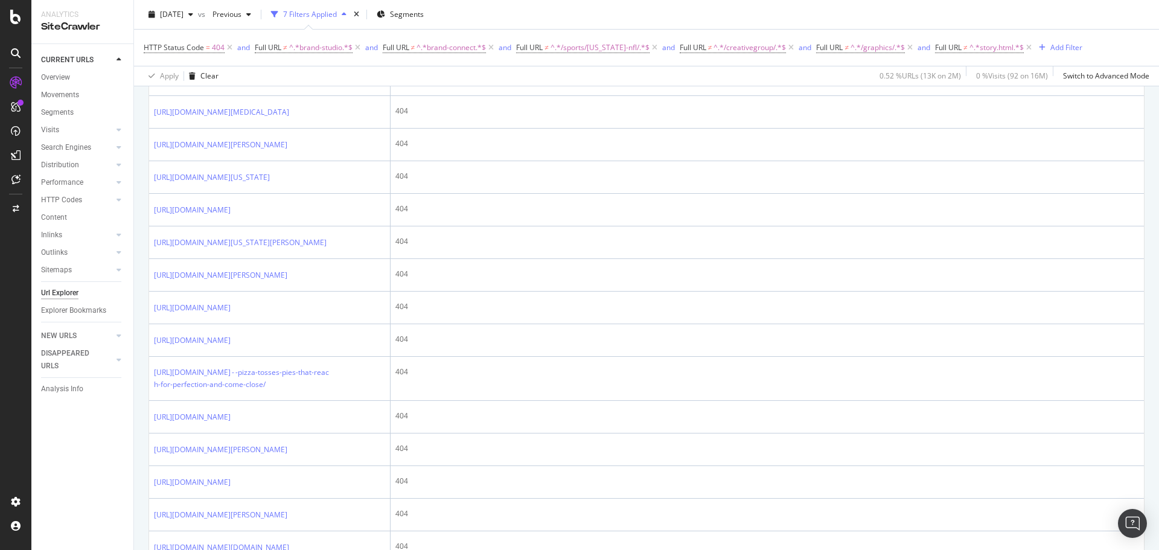
scroll to position [541, 0]
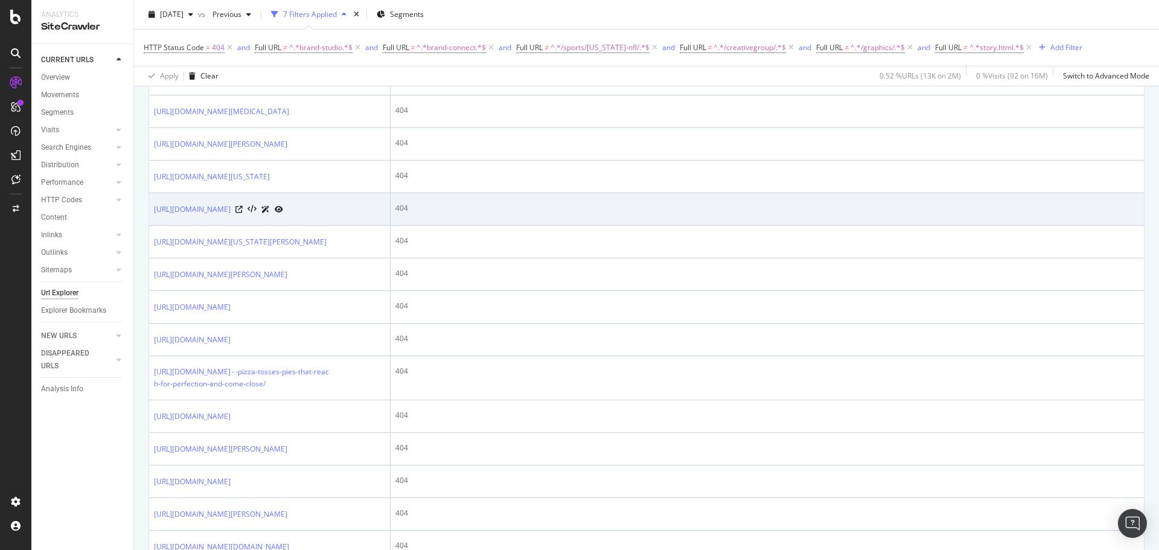
click at [283, 215] on div "[URL][DOMAIN_NAME]" at bounding box center [218, 209] width 129 height 13
click at [243, 213] on icon at bounding box center [238, 209] width 7 height 7
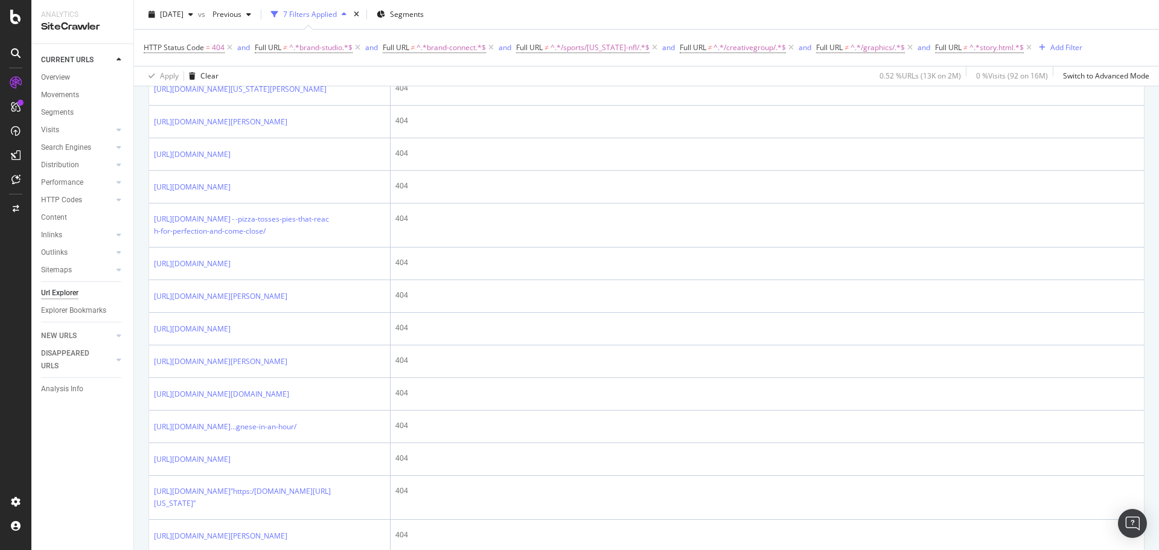
scroll to position [696, 0]
click at [132, 464] on div "CURRENT URLS Overview Movements Segments Visits Analysis Orphan URLs Search Eng…" at bounding box center [82, 297] width 102 height 506
click at [130, 473] on div "CURRENT URLS Overview Movements Segments Visits Analysis Orphan URLs Search Eng…" at bounding box center [82, 297] width 102 height 506
click at [129, 477] on div "CURRENT URLS Overview Movements Segments Visits Analysis Orphan URLs Search Eng…" at bounding box center [82, 297] width 102 height 506
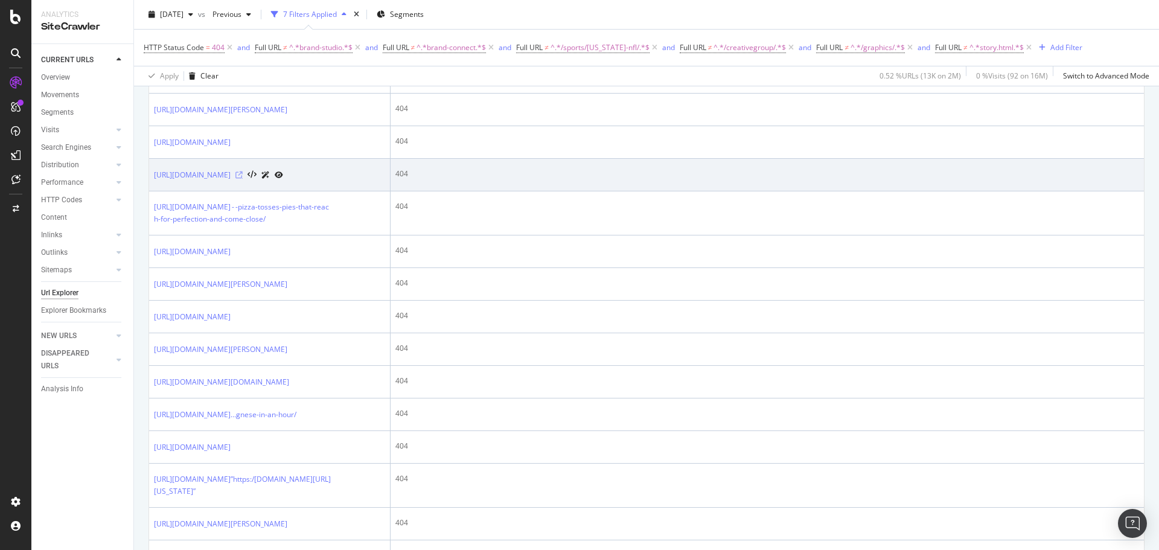
click at [243, 179] on icon at bounding box center [238, 174] width 7 height 7
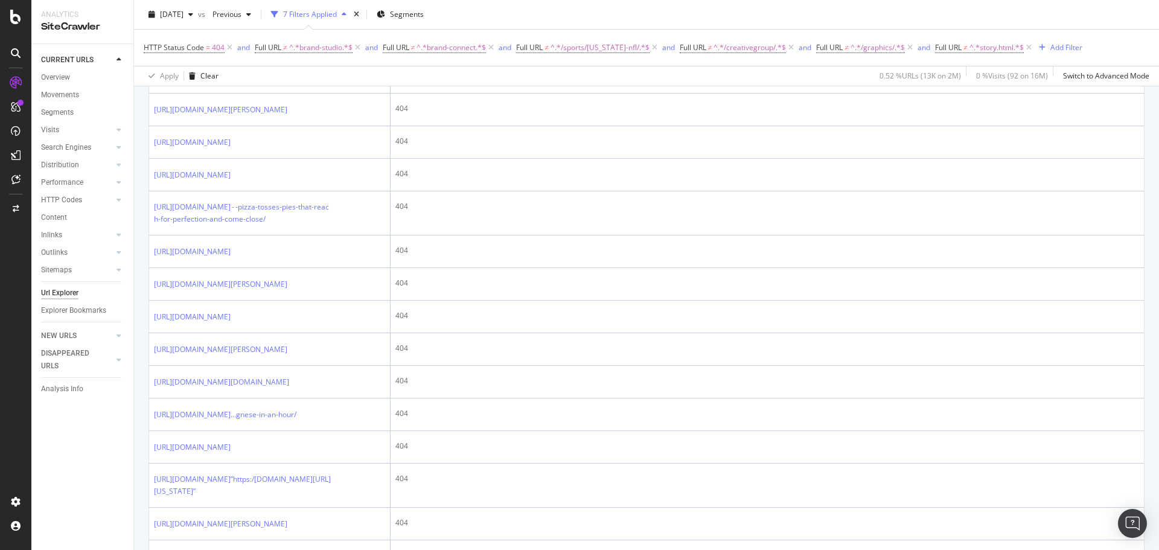
click at [81, 514] on div "CURRENT URLS Overview Movements Segments Visits Analysis Orphan URLs Search Eng…" at bounding box center [82, 297] width 102 height 506
click at [95, 491] on div "CURRENT URLS Overview Movements Segments Visits Analysis Orphan URLs Search Eng…" at bounding box center [82, 297] width 102 height 506
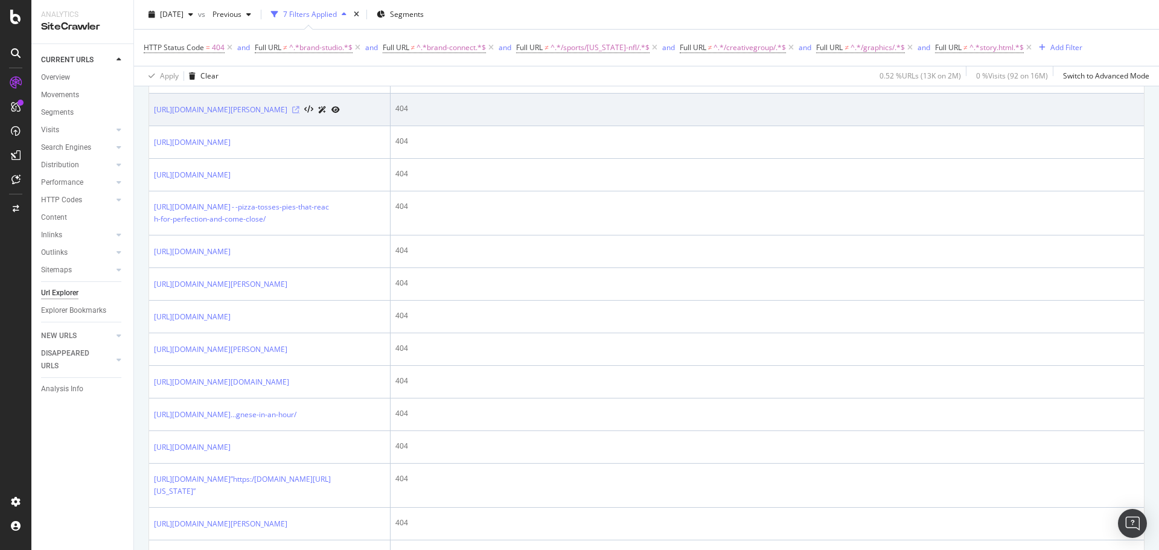
click at [299, 113] on icon at bounding box center [295, 109] width 7 height 7
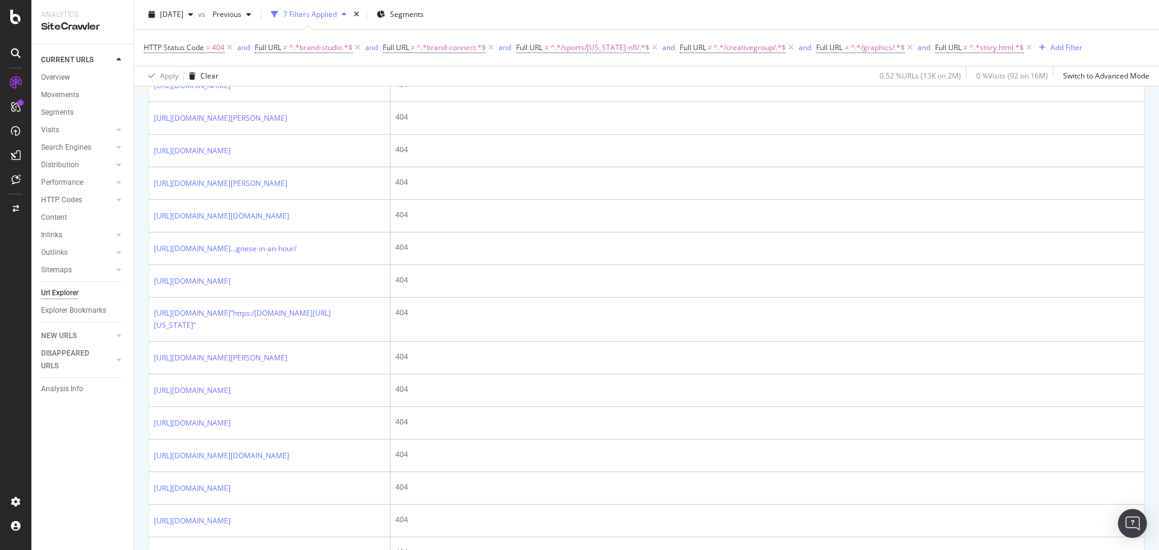
scroll to position [887, 0]
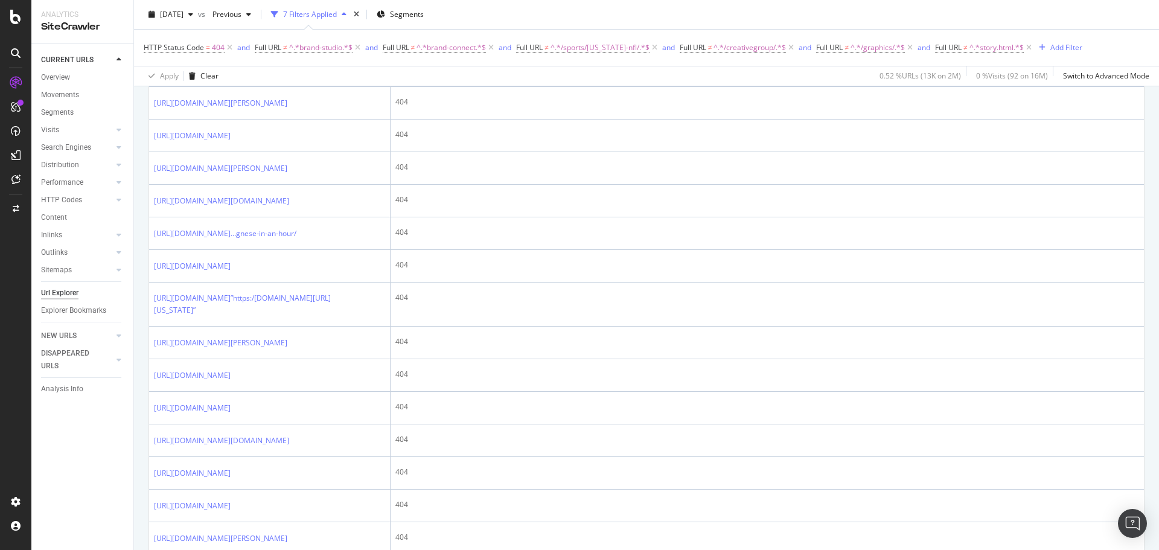
drag, startPoint x: 134, startPoint y: 395, endPoint x: 137, endPoint y: 410, distance: 15.4
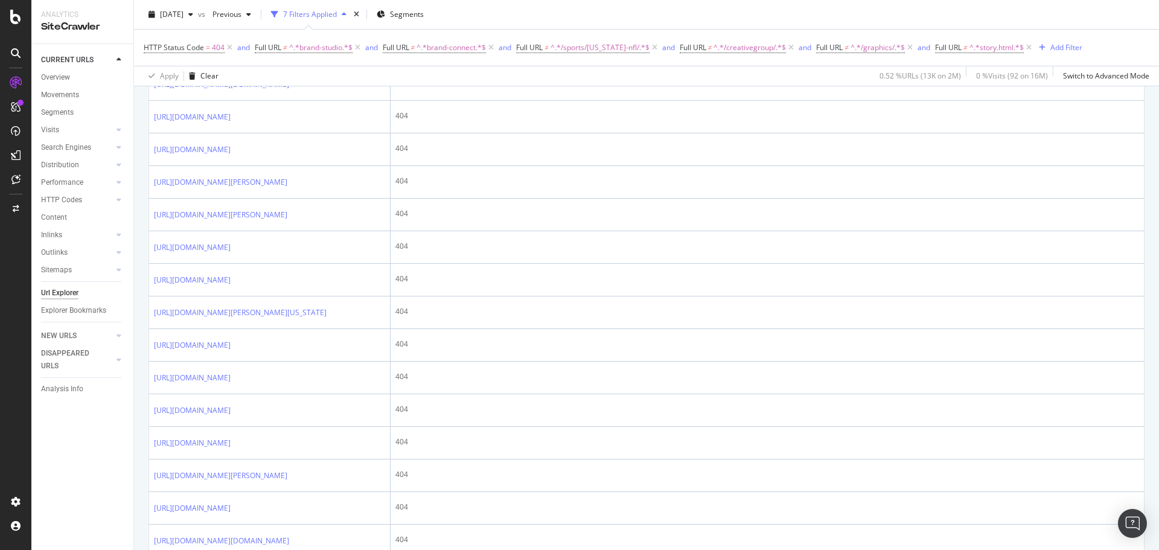
scroll to position [1254, 0]
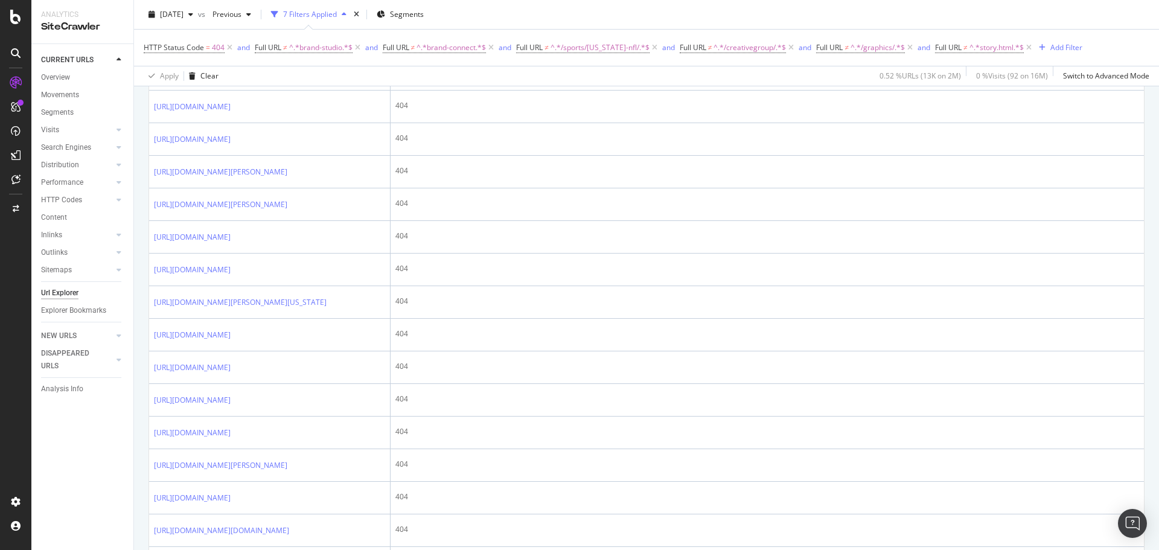
drag, startPoint x: 135, startPoint y: 448, endPoint x: 135, endPoint y: 464, distance: 15.7
click at [126, 465] on div "CURRENT URLS Overview Movements Segments Visits Analysis Orphan URLs Search Eng…" at bounding box center [82, 297] width 102 height 506
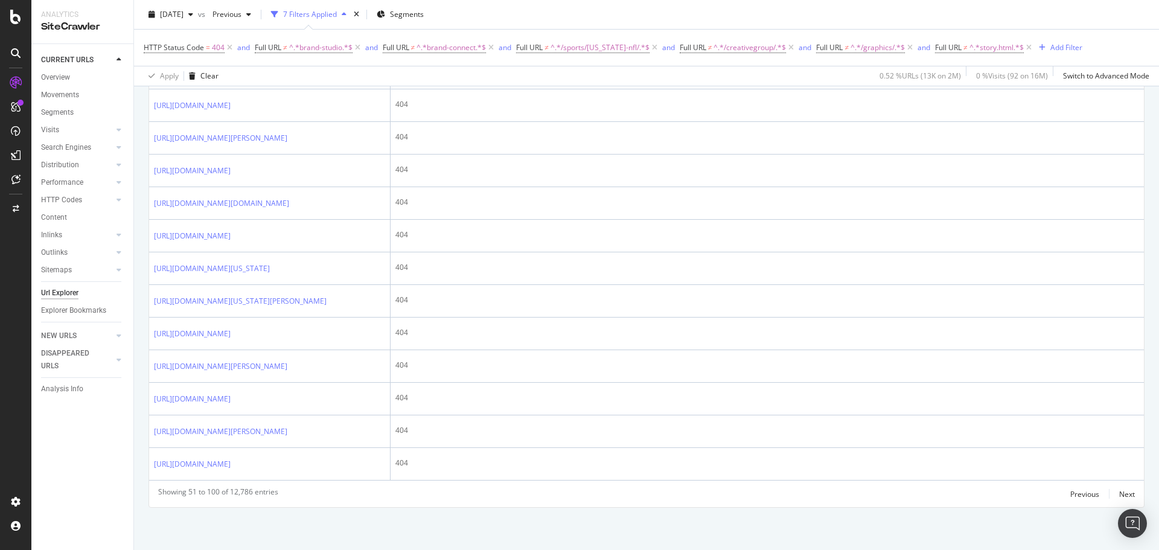
scroll to position [1716, 0]
click at [126, 471] on div "CURRENT URLS Overview Movements Segments Visits Analysis Orphan URLs Search Eng…" at bounding box center [82, 297] width 102 height 506
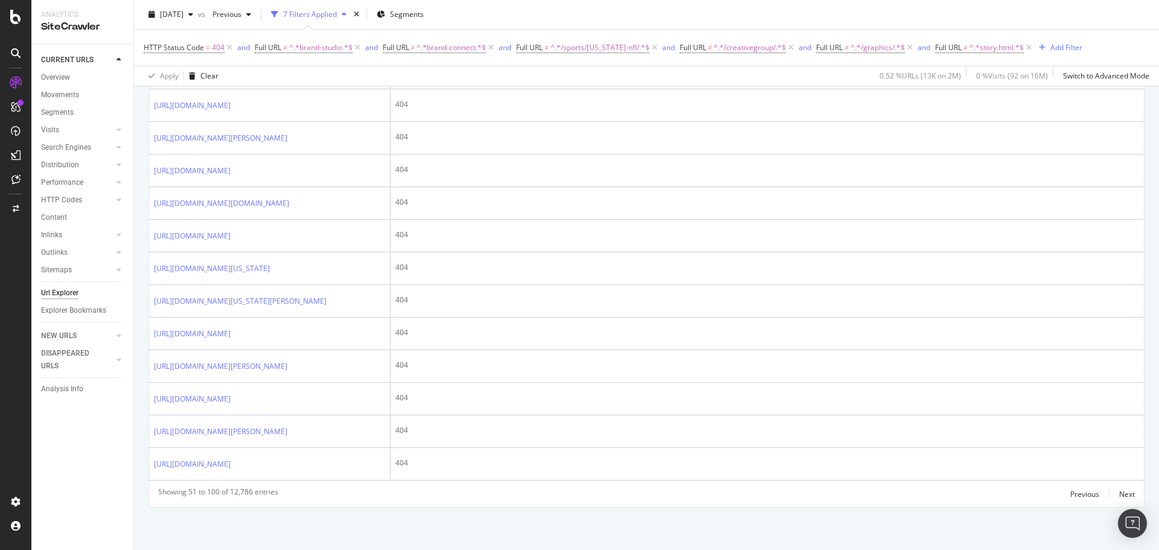
drag, startPoint x: 138, startPoint y: 386, endPoint x: 126, endPoint y: 409, distance: 26.2
drag, startPoint x: 131, startPoint y: 391, endPoint x: 131, endPoint y: 404, distance: 13.3
click at [129, 444] on div "CURRENT URLS Overview Movements Segments Visits Analysis Orphan URLs Search Eng…" at bounding box center [82, 297] width 102 height 506
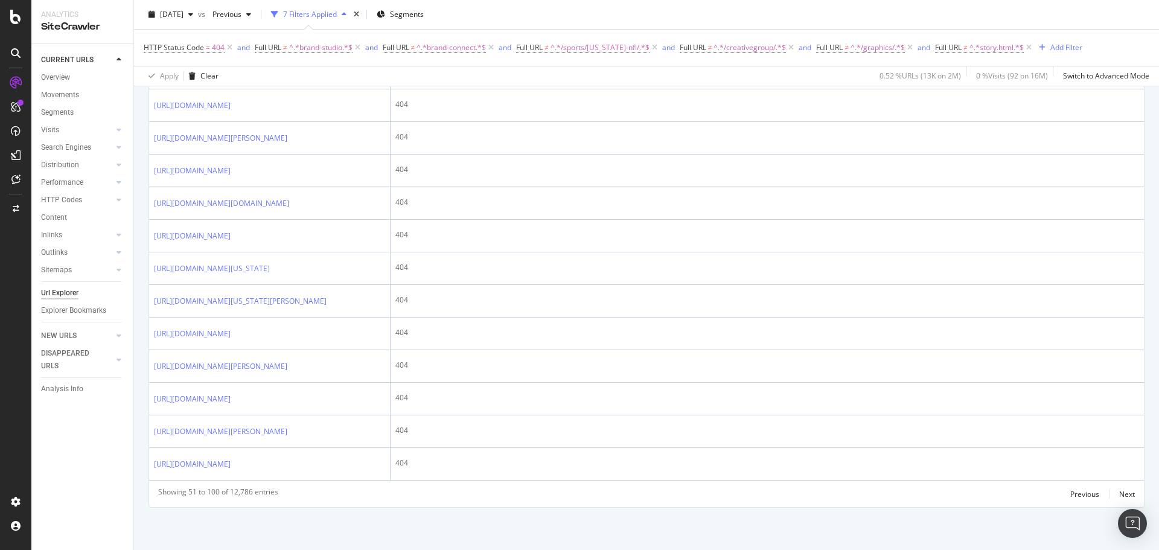
click at [126, 459] on div "CURRENT URLS Overview Movements Segments Visits Analysis Orphan URLs Search Eng…" at bounding box center [82, 297] width 102 height 506
click at [125, 460] on div "CURRENT URLS Overview Movements Segments Visits Analysis Orphan URLs Search Eng…" at bounding box center [82, 297] width 102 height 506
click at [1121, 495] on div "Next" at bounding box center [1127, 494] width 16 height 10
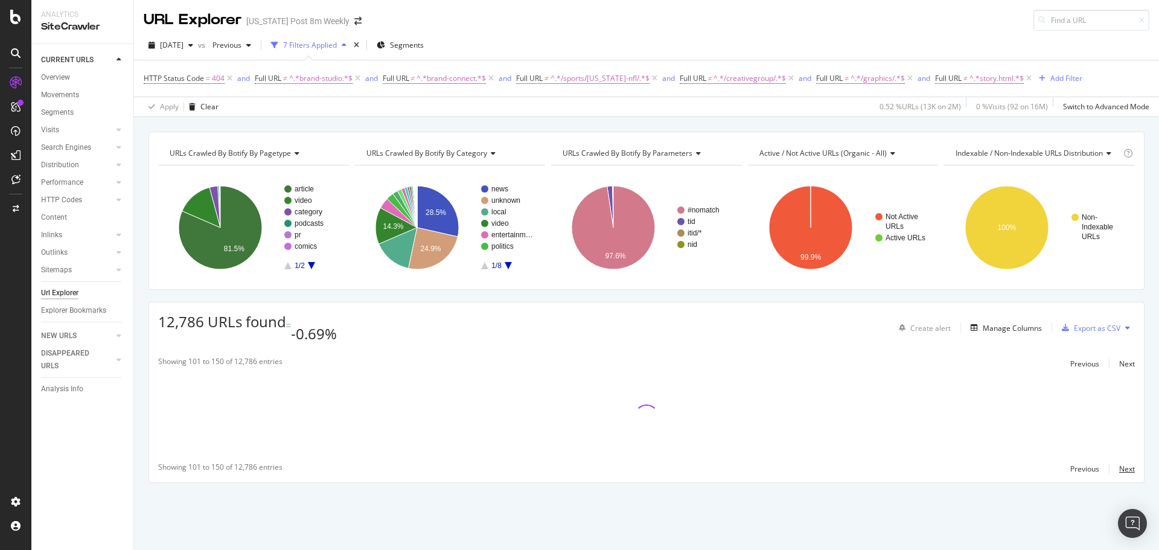
scroll to position [0, 0]
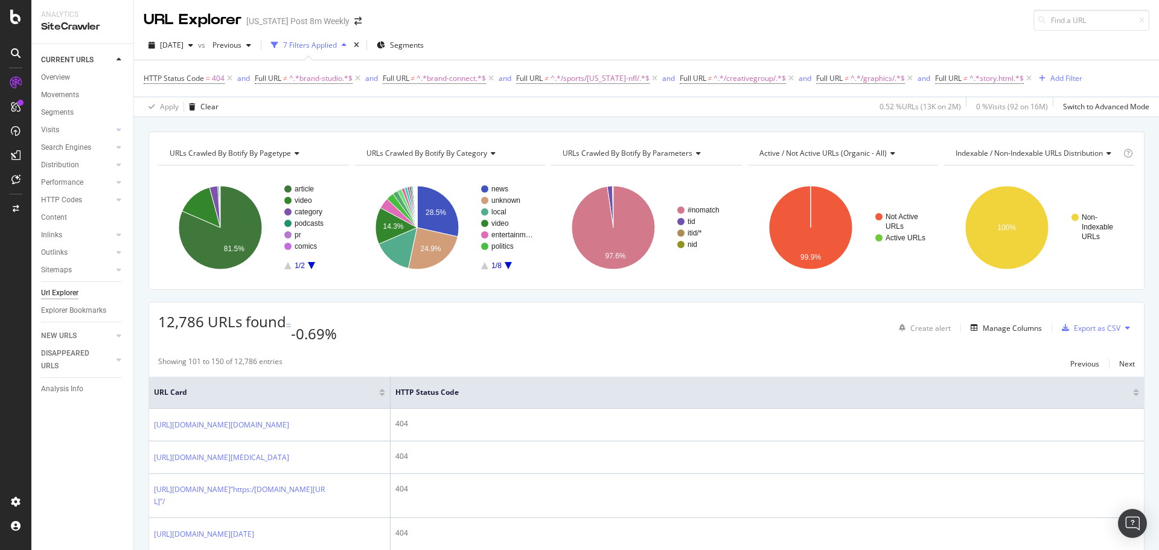
drag, startPoint x: 138, startPoint y: 284, endPoint x: 139, endPoint y: 295, distance: 10.9
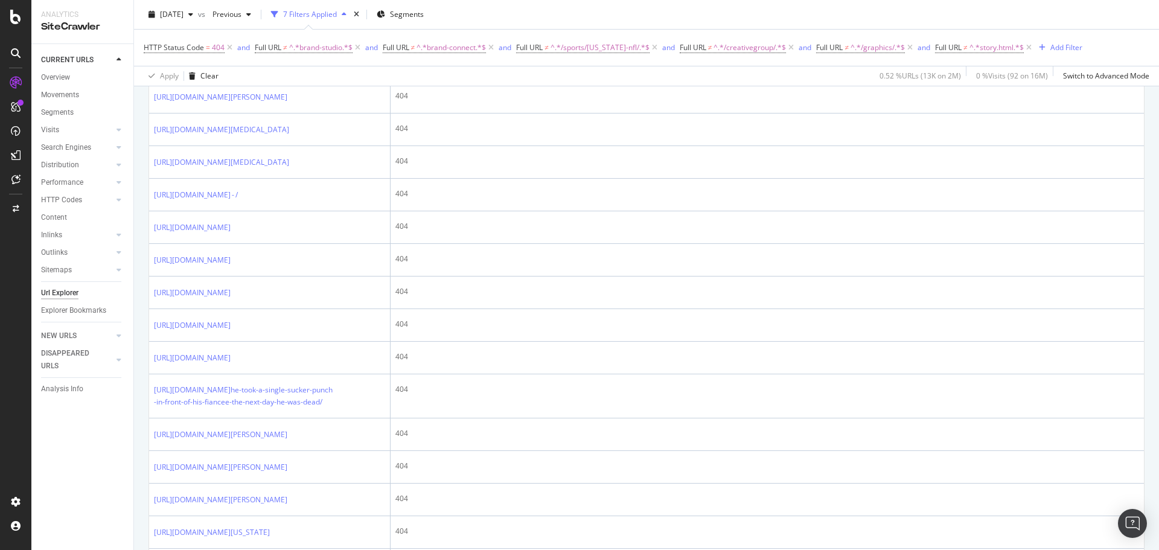
scroll to position [471, 0]
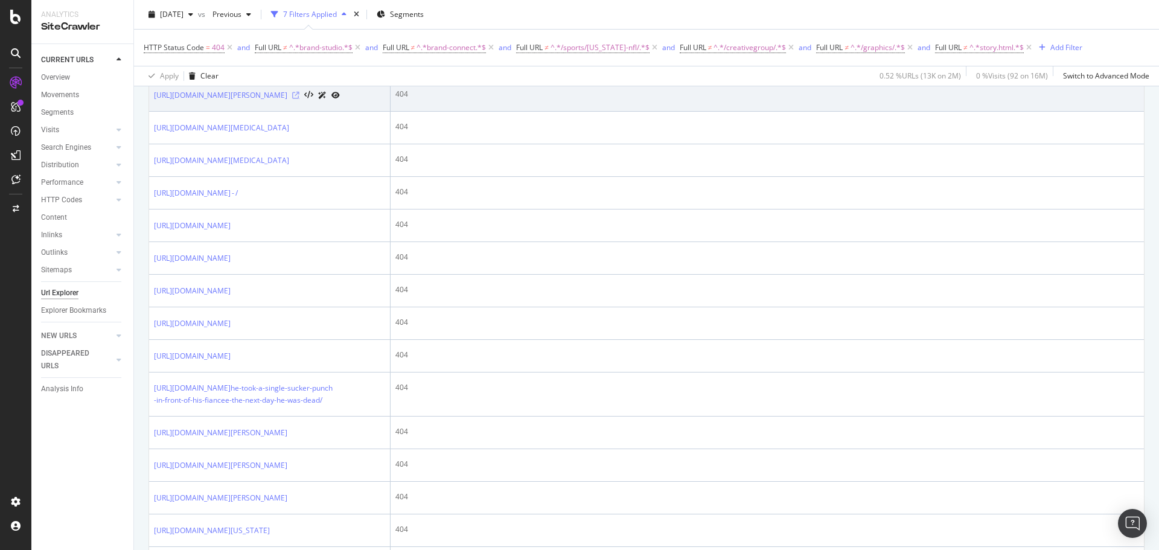
click at [299, 99] on icon at bounding box center [295, 95] width 7 height 7
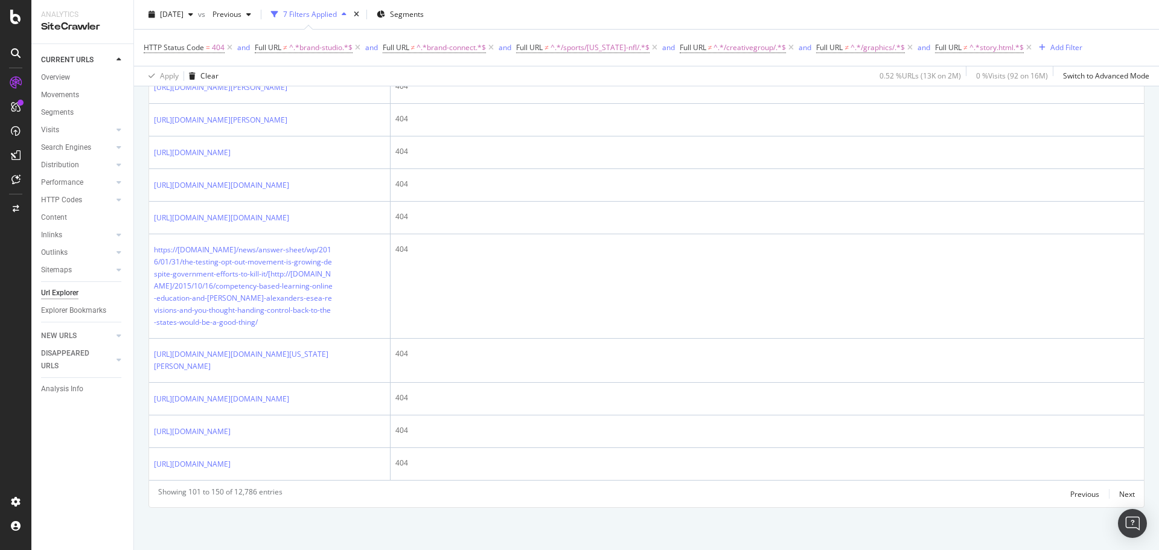
scroll to position [2567, 0]
drag, startPoint x: 141, startPoint y: 480, endPoint x: 141, endPoint y: 497, distance: 17.5
drag, startPoint x: 142, startPoint y: 485, endPoint x: 144, endPoint y: 503, distance: 17.7
click at [1119, 493] on div "Next" at bounding box center [1127, 494] width 16 height 10
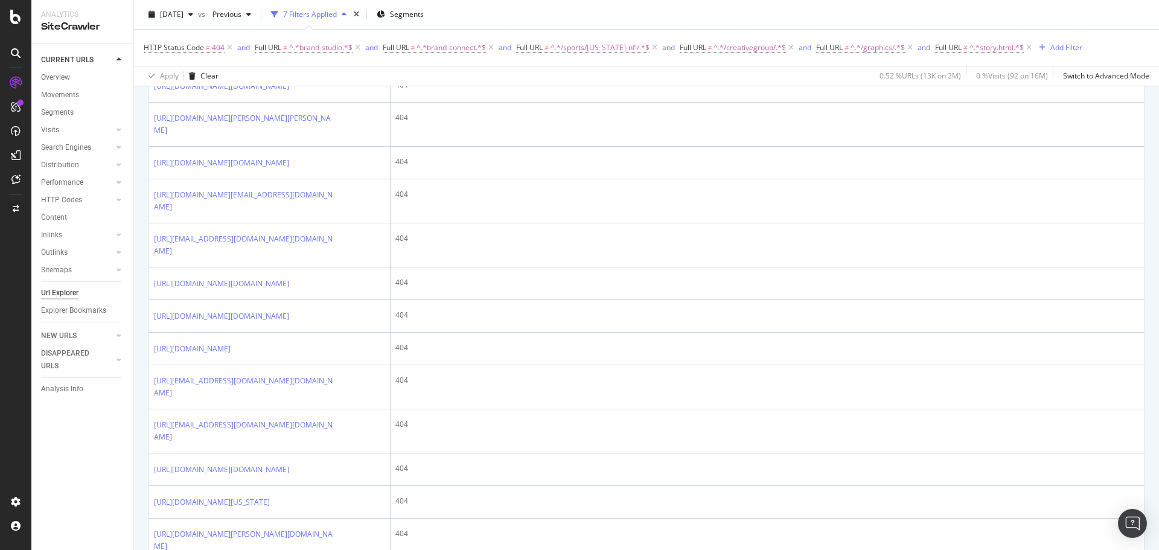
scroll to position [1428, 0]
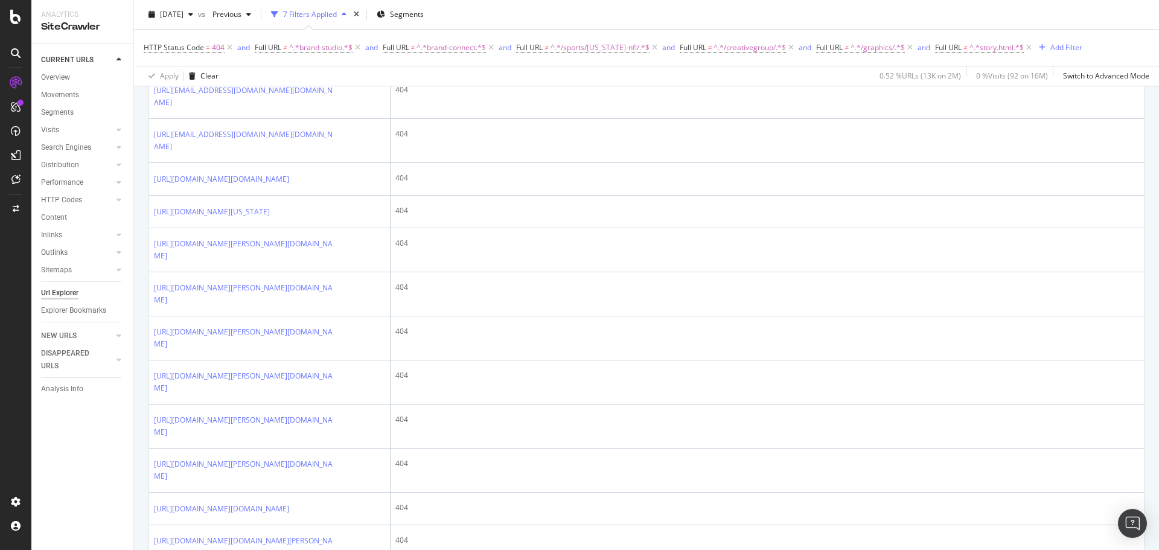
scroll to position [1730, 0]
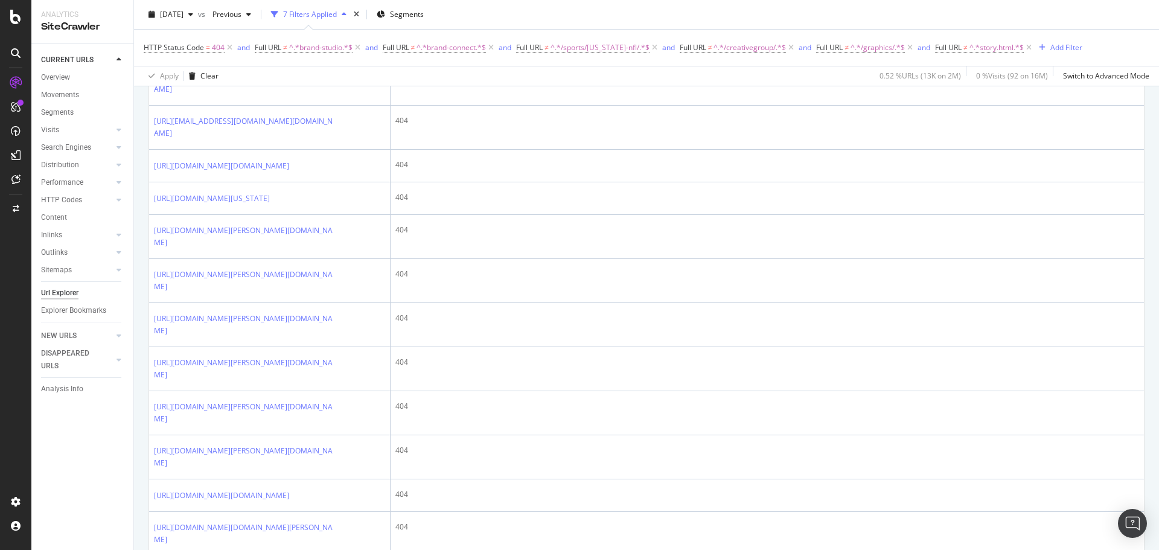
drag, startPoint x: 132, startPoint y: 442, endPoint x: 132, endPoint y: 453, distance: 11.5
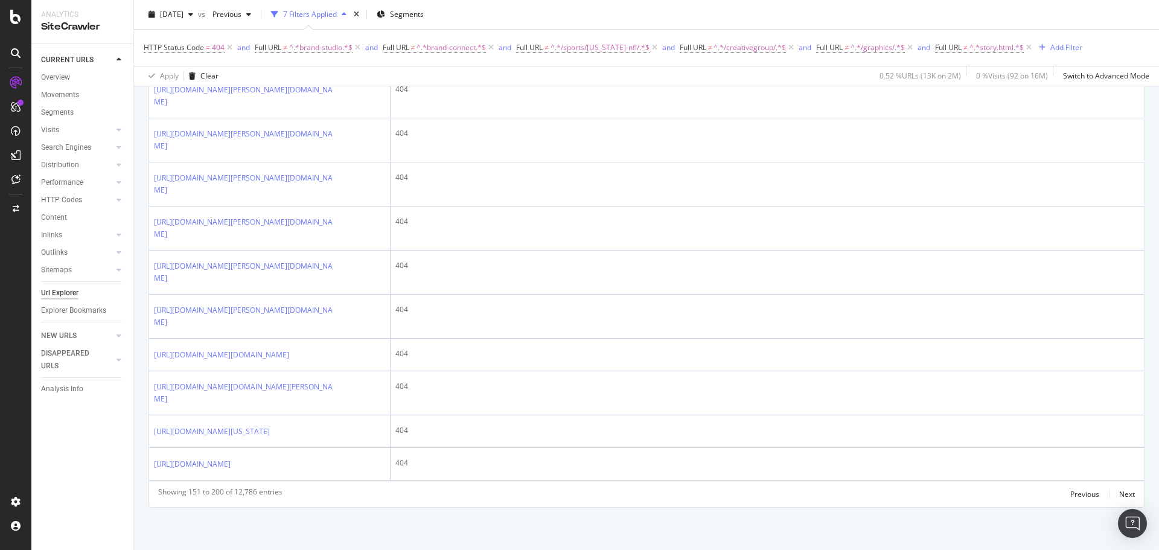
drag, startPoint x: 137, startPoint y: 458, endPoint x: 132, endPoint y: 468, distance: 11.1
click at [1120, 498] on div "Next" at bounding box center [1127, 494] width 16 height 10
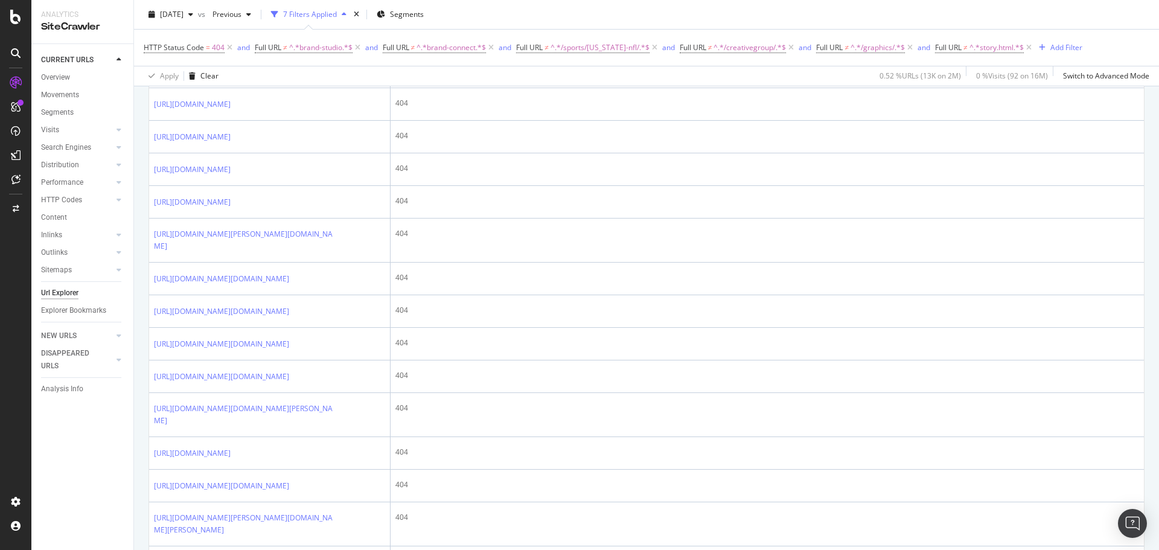
scroll to position [839, 0]
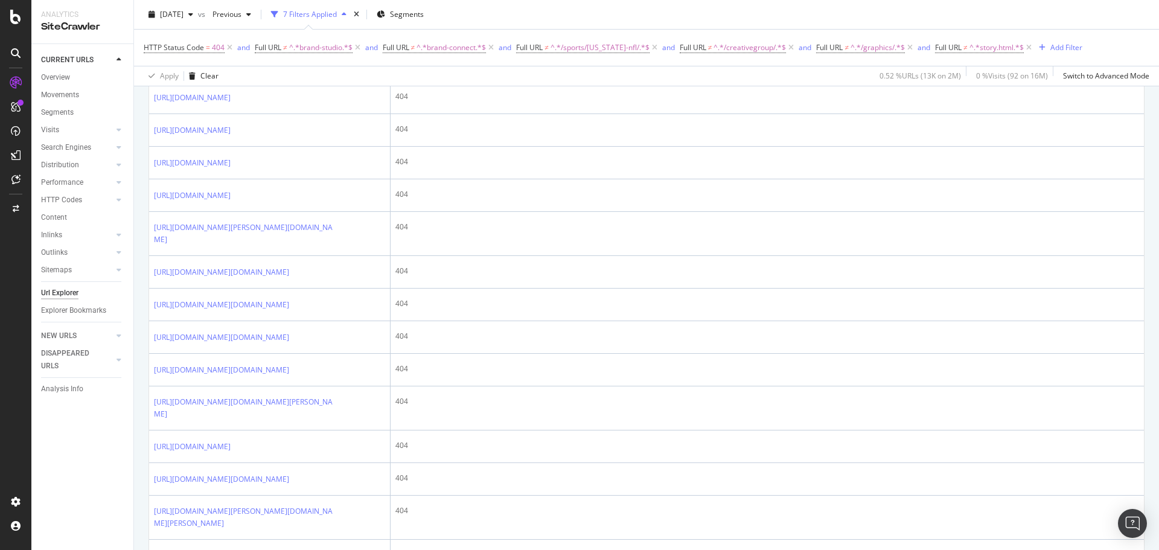
drag, startPoint x: 133, startPoint y: 493, endPoint x: 133, endPoint y: 502, distance: 8.5
click at [135, 515] on div "URLs Crawled By Botify By pagetype Chart (by Value) Table Expand Export as CSV …" at bounding box center [646, 350] width 1025 height 2114
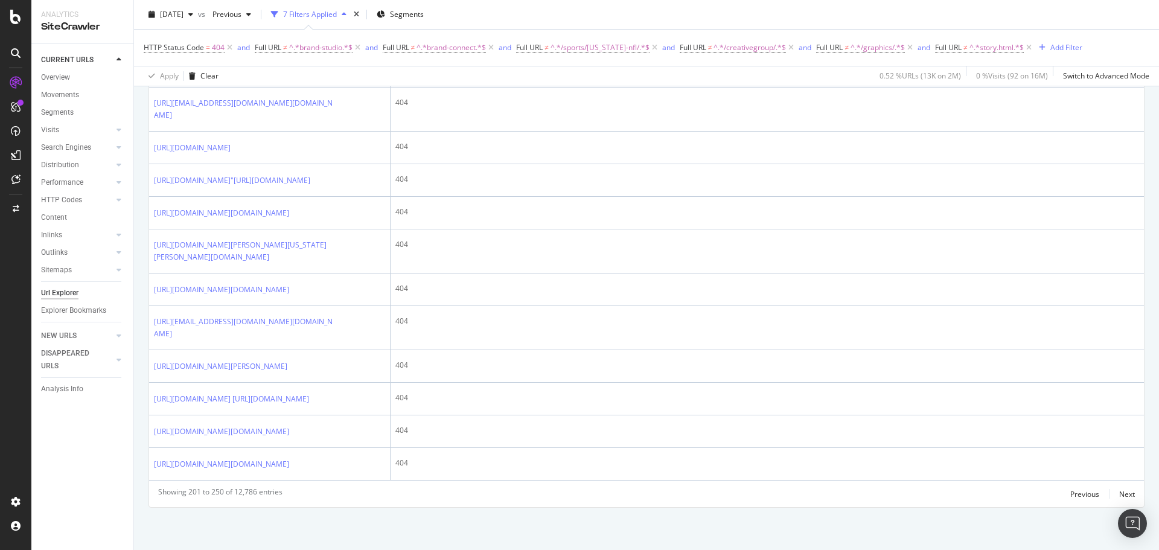
scroll to position [2192, 0]
drag, startPoint x: 139, startPoint y: 505, endPoint x: 138, endPoint y: 517, distance: 12.1
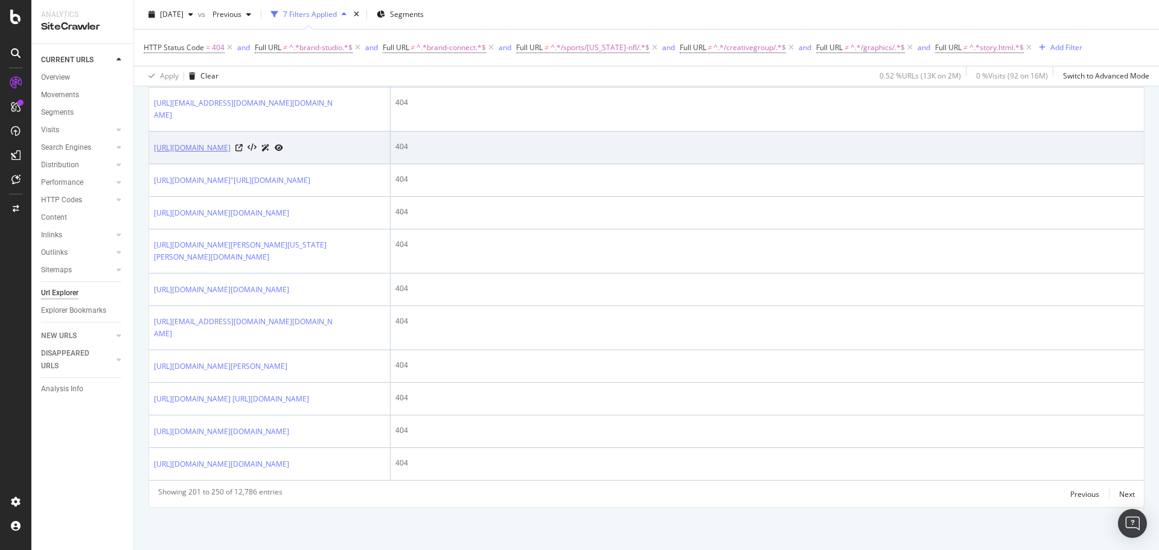
drag, startPoint x: 299, startPoint y: 353, endPoint x: 269, endPoint y: 353, distance: 30.2
click at [269, 154] on div "[URL][DOMAIN_NAME]" at bounding box center [218, 147] width 129 height 13
copy link "/wizards/"
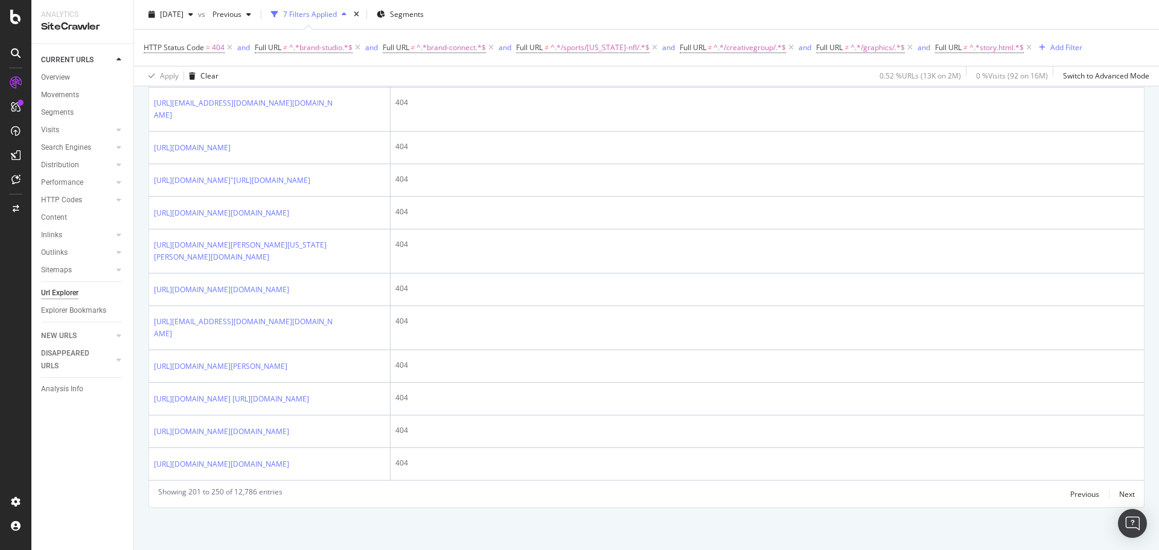
scroll to position [2617, 0]
click at [1120, 496] on div "Next" at bounding box center [1127, 494] width 16 height 10
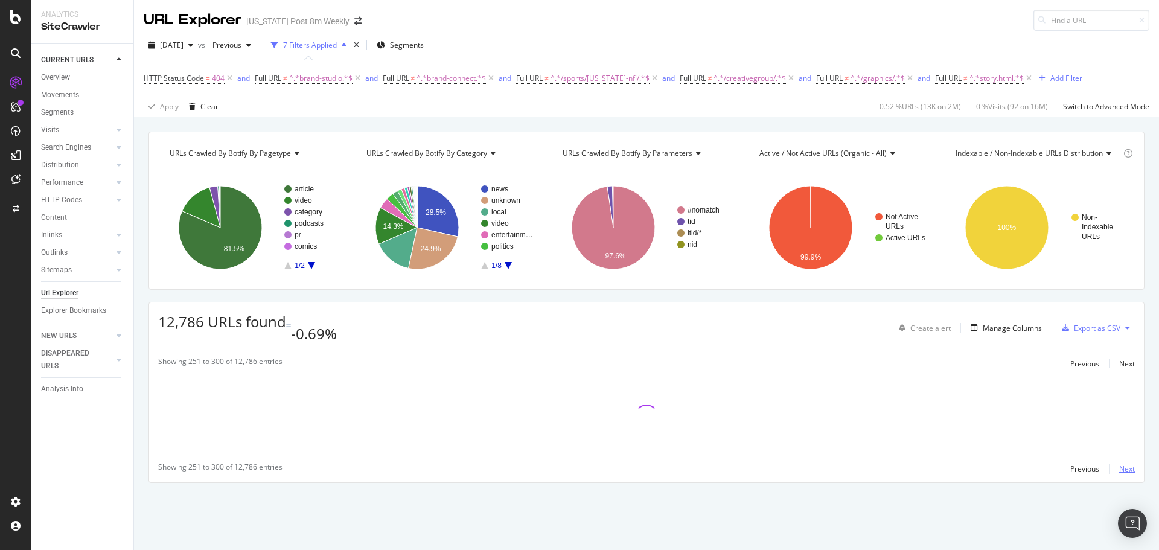
scroll to position [0, 0]
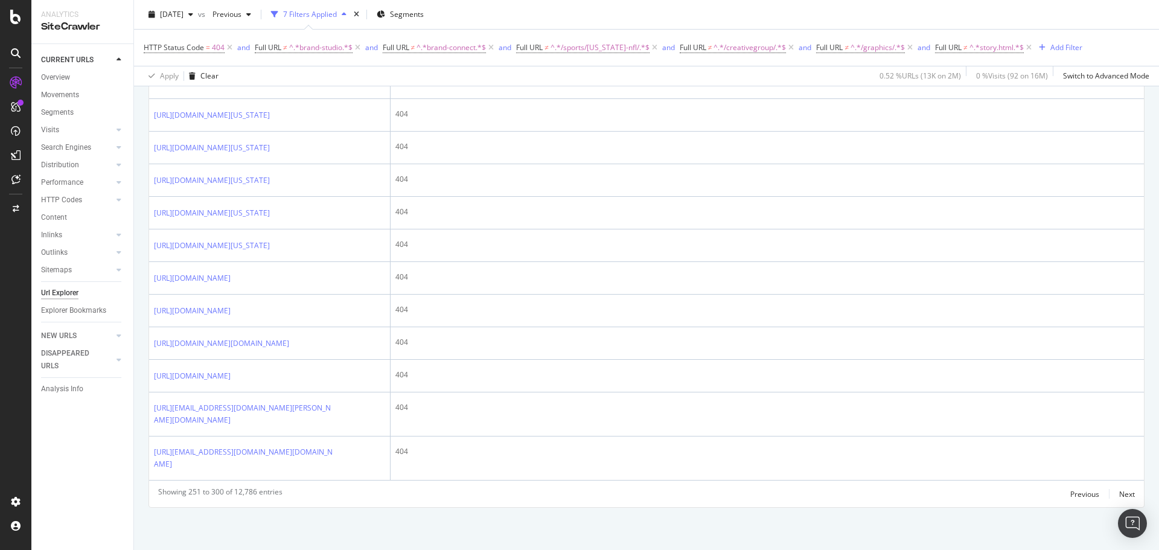
scroll to position [2579, 0]
click at [1126, 496] on div "Showing 251 to 300 of 12,786 entries Previous Next" at bounding box center [646, 494] width 995 height 14
click at [1119, 493] on div "Next" at bounding box center [1127, 494] width 16 height 10
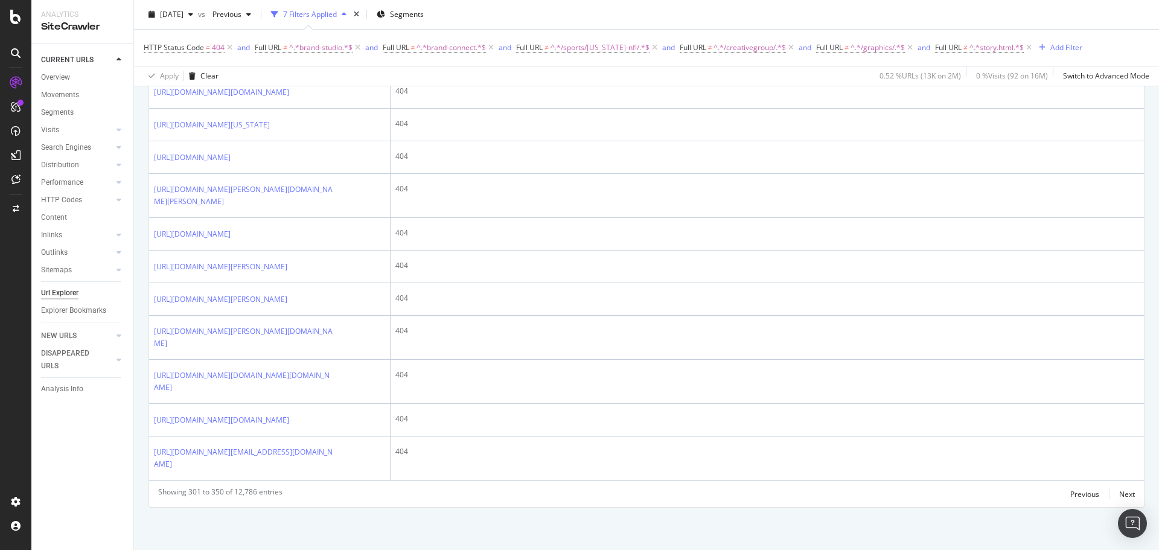
scroll to position [3014, 0]
click at [1123, 497] on div "Next" at bounding box center [1127, 494] width 16 height 10
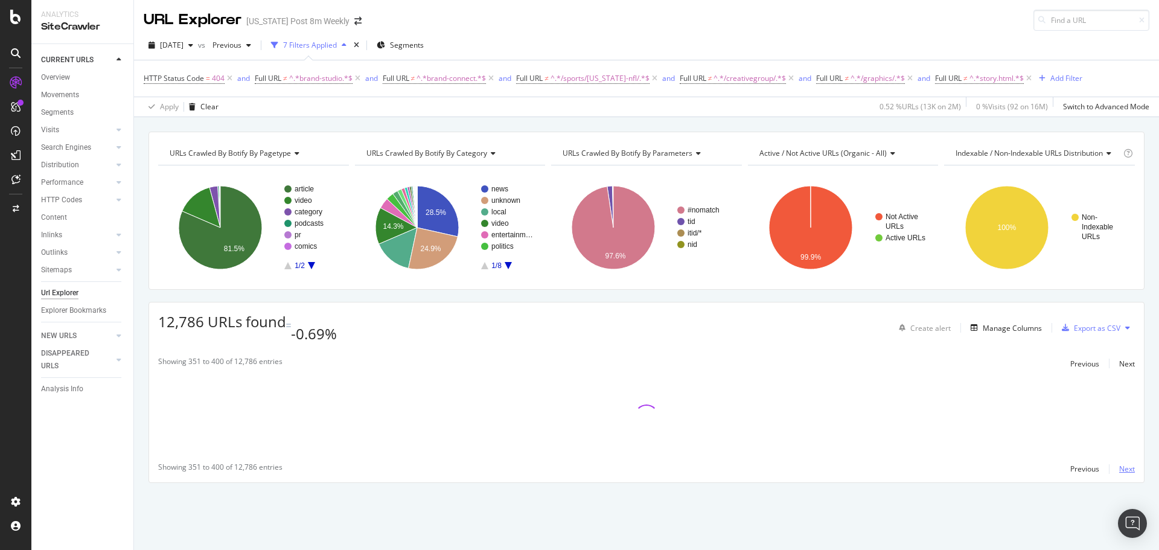
scroll to position [0, 0]
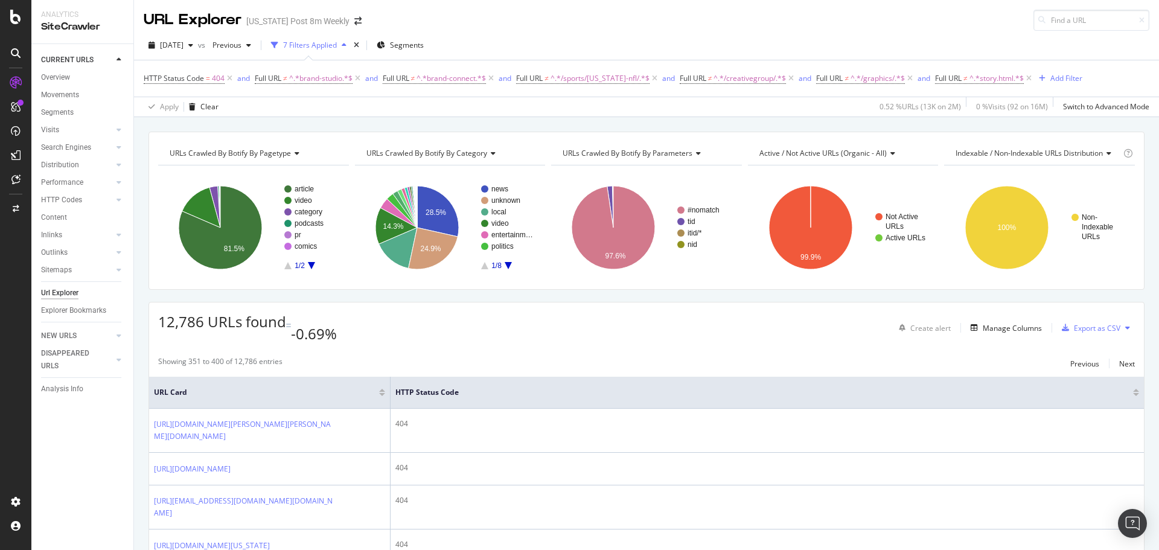
drag, startPoint x: 135, startPoint y: 485, endPoint x: 134, endPoint y: 491, distance: 6.1
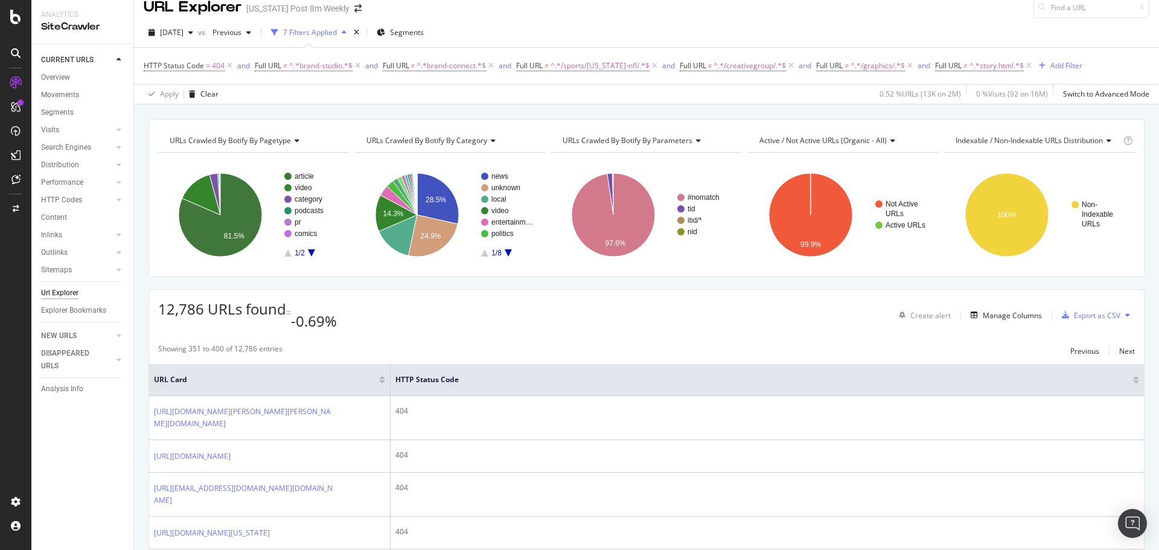
scroll to position [14, 0]
click at [130, 511] on div "CURRENT URLS Overview Movements Segments Visits Analysis Orphan URLs Search Eng…" at bounding box center [82, 297] width 102 height 506
click at [131, 479] on div "CURRENT URLS Overview Movements Segments Visits Analysis Orphan URLs Search Eng…" at bounding box center [82, 297] width 102 height 506
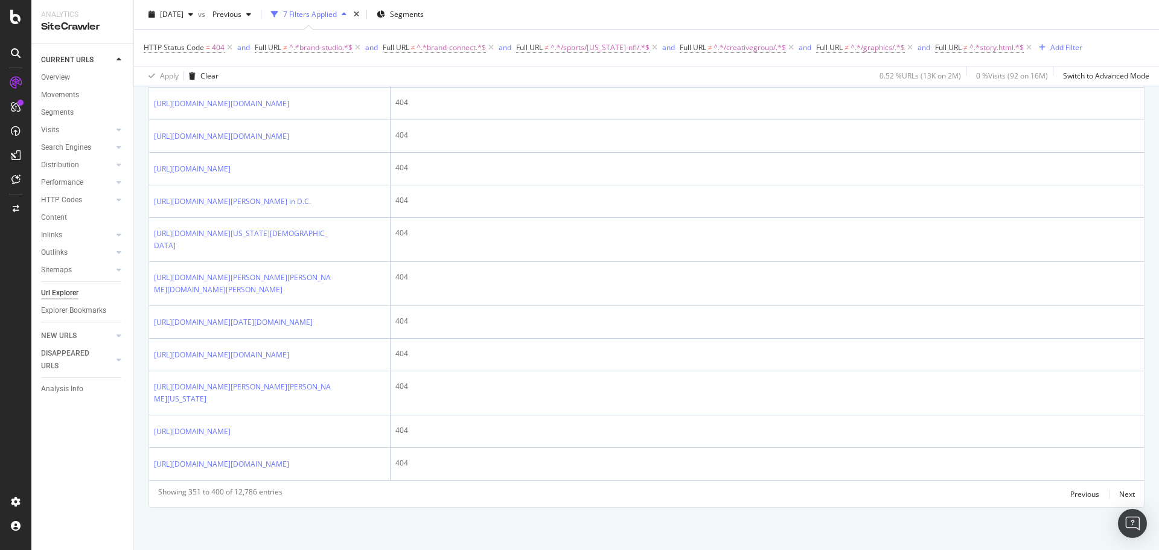
scroll to position [2966, 0]
click at [1119, 493] on div "Next" at bounding box center [1127, 494] width 16 height 10
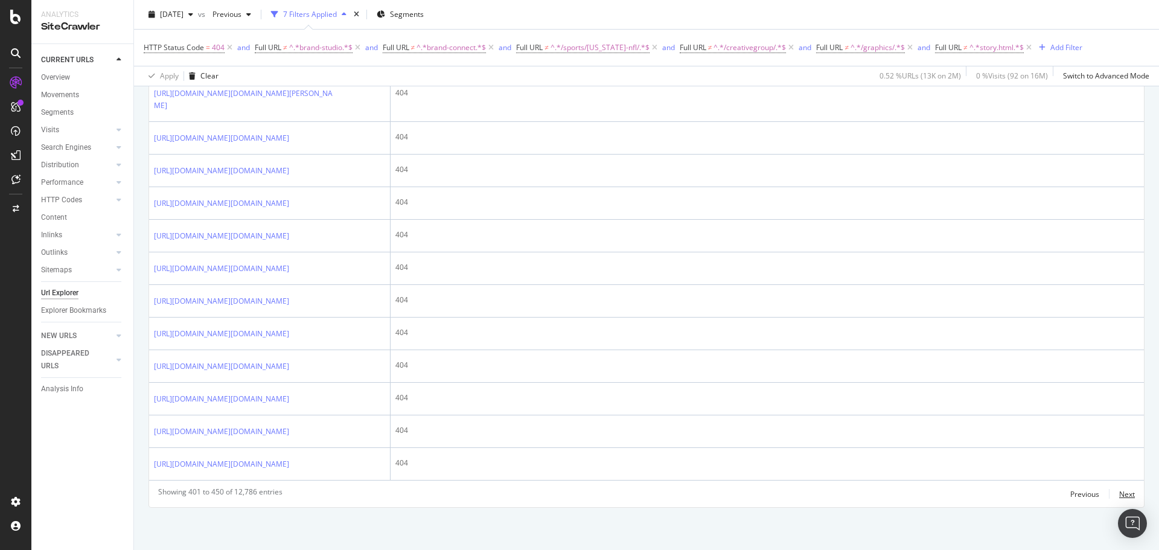
scroll to position [2595, 0]
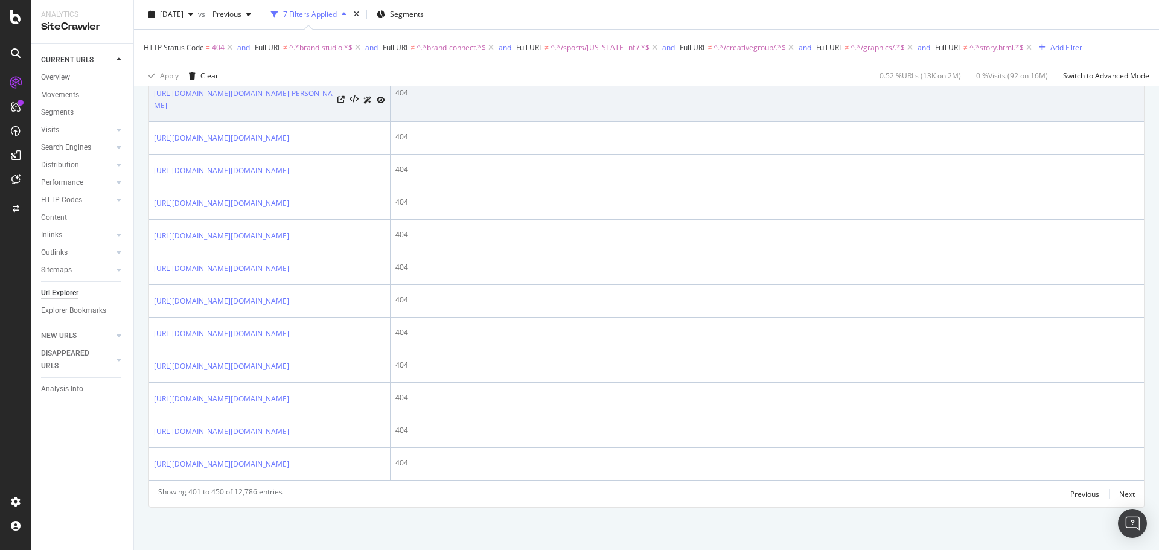
click at [337, 112] on div "[URL][DOMAIN_NAME][DOMAIN_NAME][PERSON_NAME]" at bounding box center [269, 100] width 231 height 24
click at [340, 103] on icon at bounding box center [340, 99] width 7 height 7
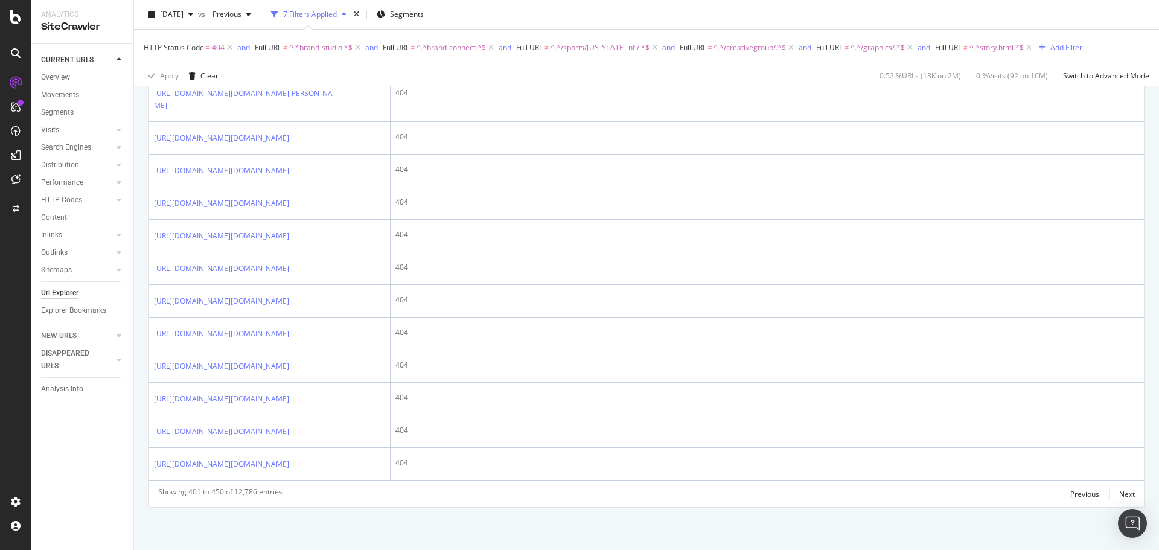
scroll to position [3014, 0]
click at [1119, 496] on div "Next" at bounding box center [1127, 494] width 16 height 10
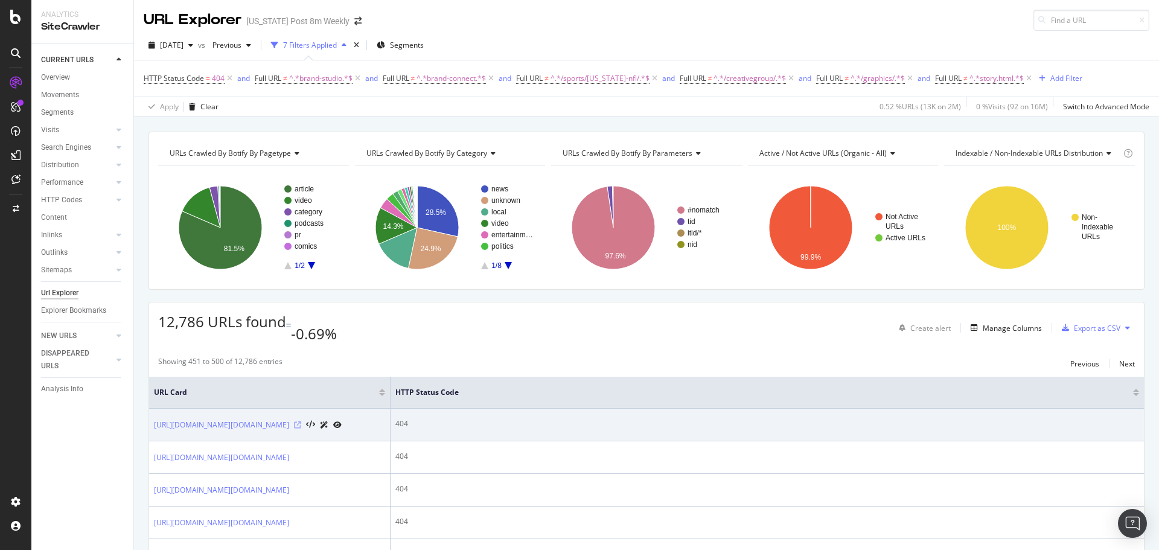
click at [301, 421] on icon at bounding box center [297, 424] width 7 height 7
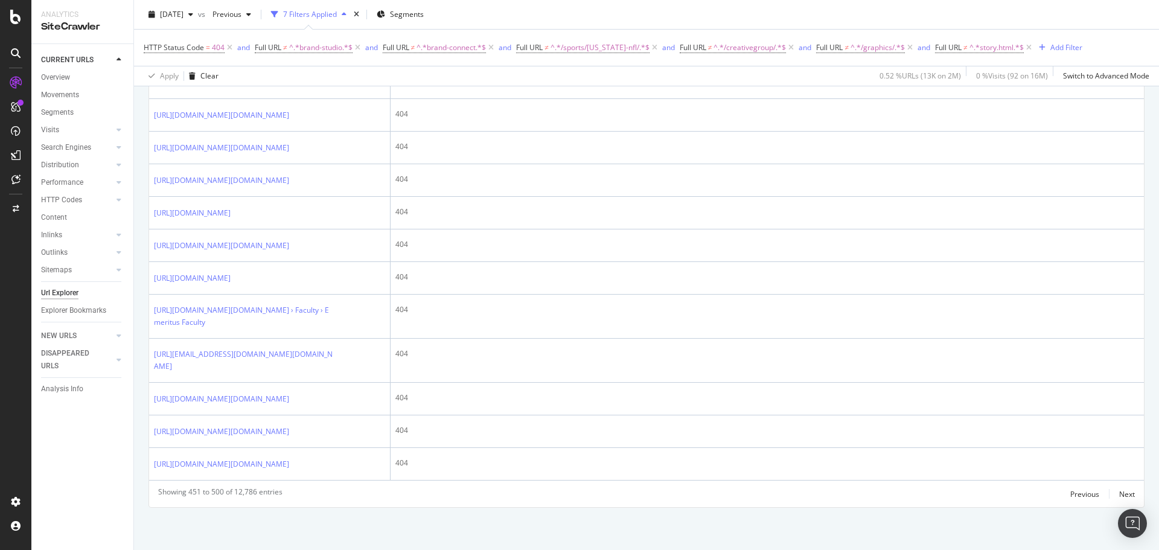
scroll to position [3199, 0]
click at [1123, 499] on div "Next" at bounding box center [1127, 494] width 16 height 10
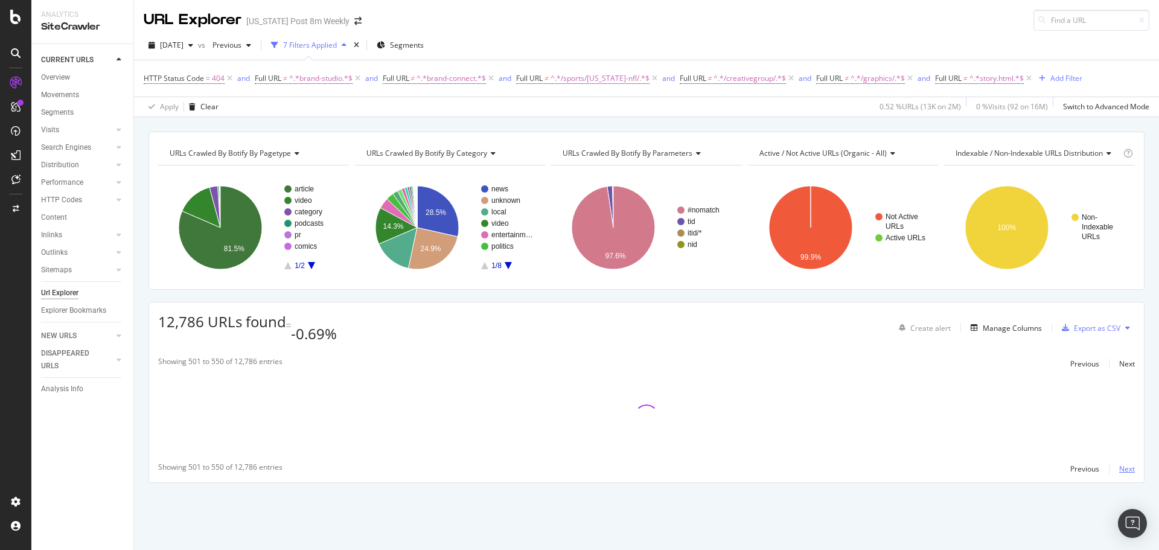
scroll to position [0, 0]
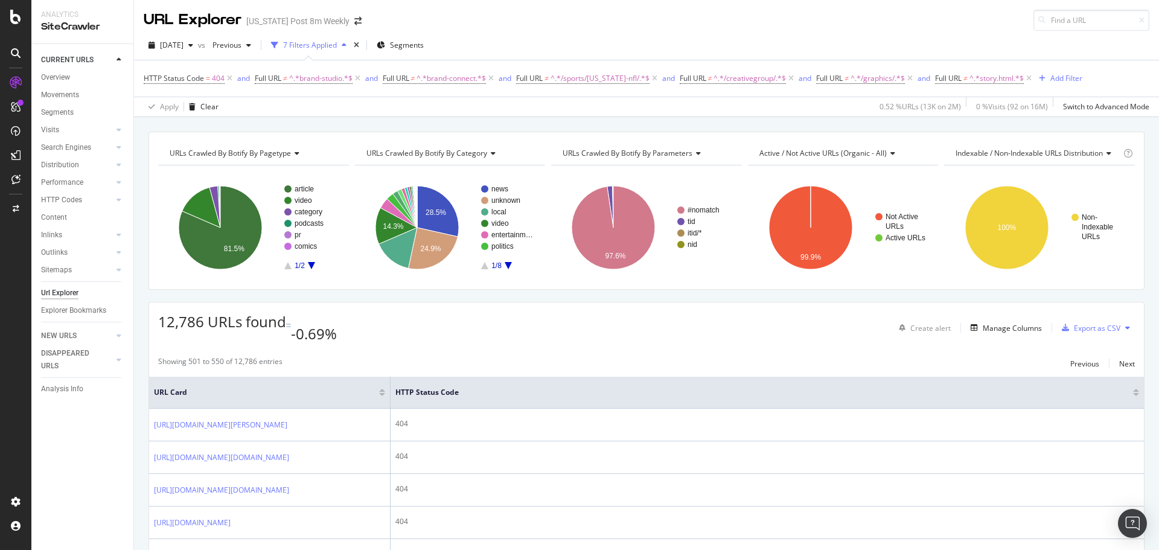
drag, startPoint x: 138, startPoint y: 363, endPoint x: 138, endPoint y: 371, distance: 8.5
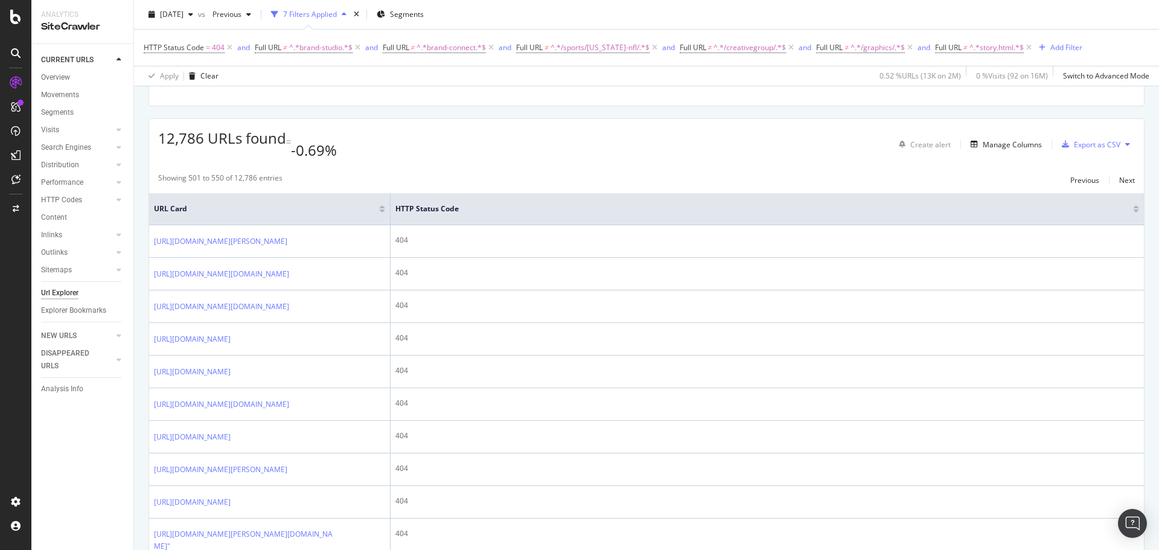
scroll to position [188, 0]
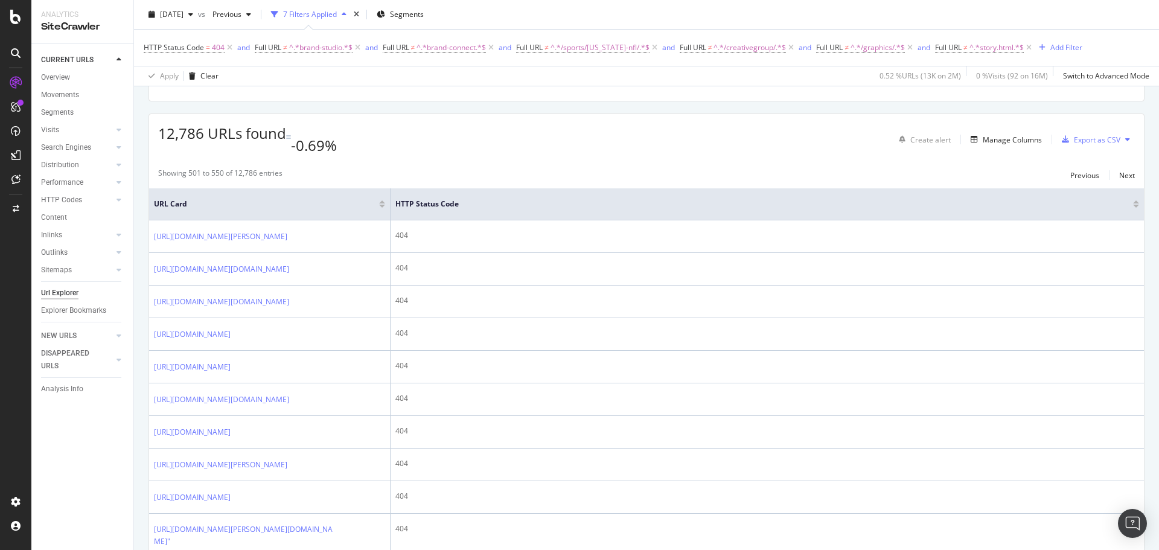
click at [98, 477] on div "CURRENT URLS Overview Movements Segments Visits Analysis Orphan URLs Search Eng…" at bounding box center [82, 297] width 102 height 506
click at [110, 485] on div "CURRENT URLS Overview Movements Segments Visits Analysis Orphan URLs Search Eng…" at bounding box center [82, 297] width 102 height 506
drag, startPoint x: 114, startPoint y: 479, endPoint x: 115, endPoint y: 493, distance: 13.9
click at [115, 496] on div "CURRENT URLS Overview Movements Segments Visits Analysis Orphan URLs Search Eng…" at bounding box center [82, 297] width 102 height 506
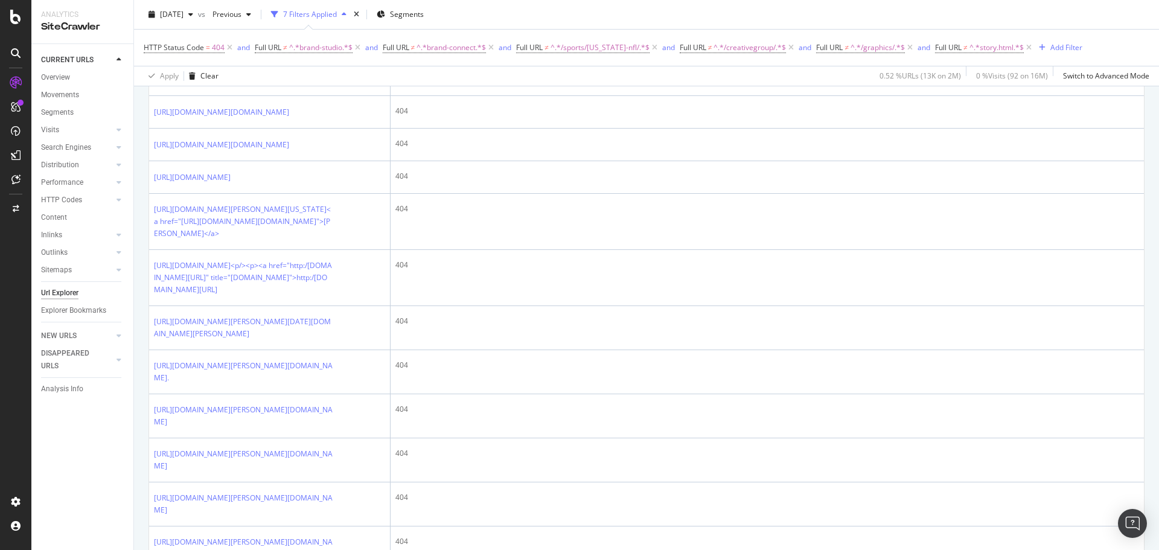
scroll to position [1739, 0]
